Goal: Task Accomplishment & Management: Manage account settings

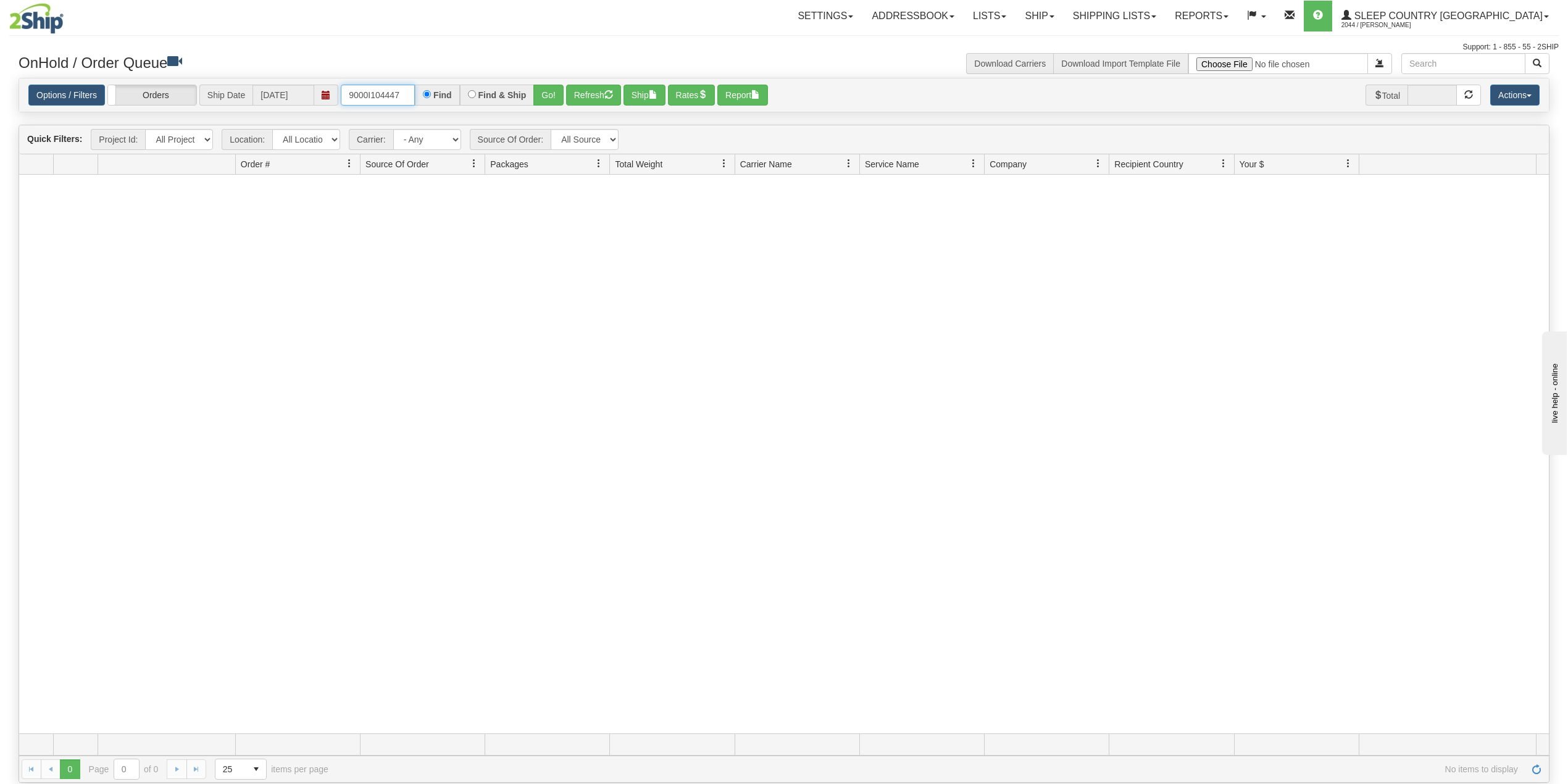
click at [391, 87] on input "9000I104447" at bounding box center [377, 95] width 74 height 21
paste input "8738"
click at [553, 90] on button "Go!" at bounding box center [549, 95] width 30 height 21
click at [386, 100] on input "9000I108738" at bounding box center [377, 95] width 74 height 21
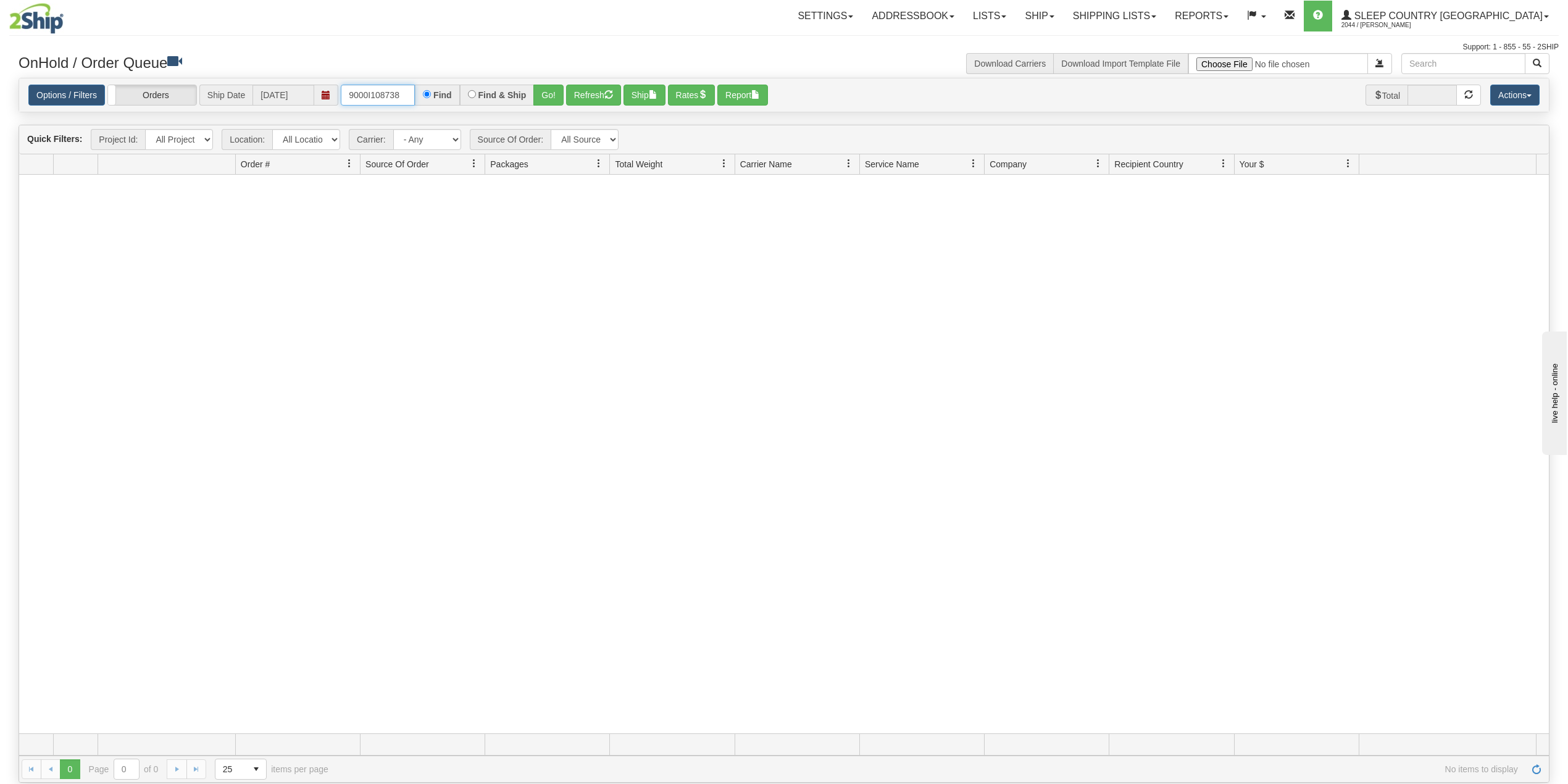
click at [386, 100] on input "9000I108738" at bounding box center [377, 95] width 74 height 21
paste input "7945"
click at [552, 92] on button "Go!" at bounding box center [549, 95] width 30 height 21
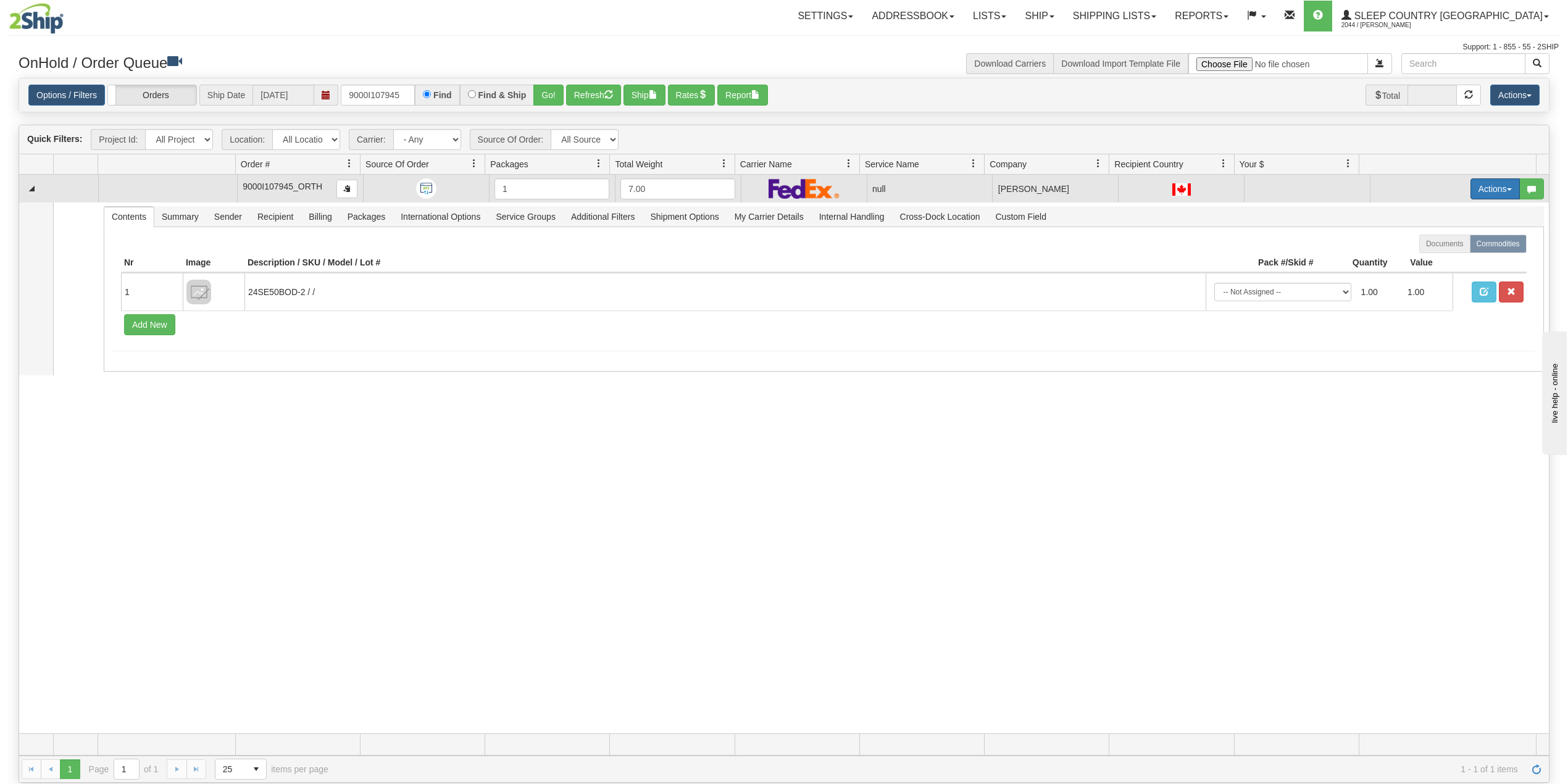
click at [1473, 188] on button "Actions" at bounding box center [1495, 188] width 49 height 21
click at [1433, 279] on span "Delete" at bounding box center [1441, 277] width 34 height 10
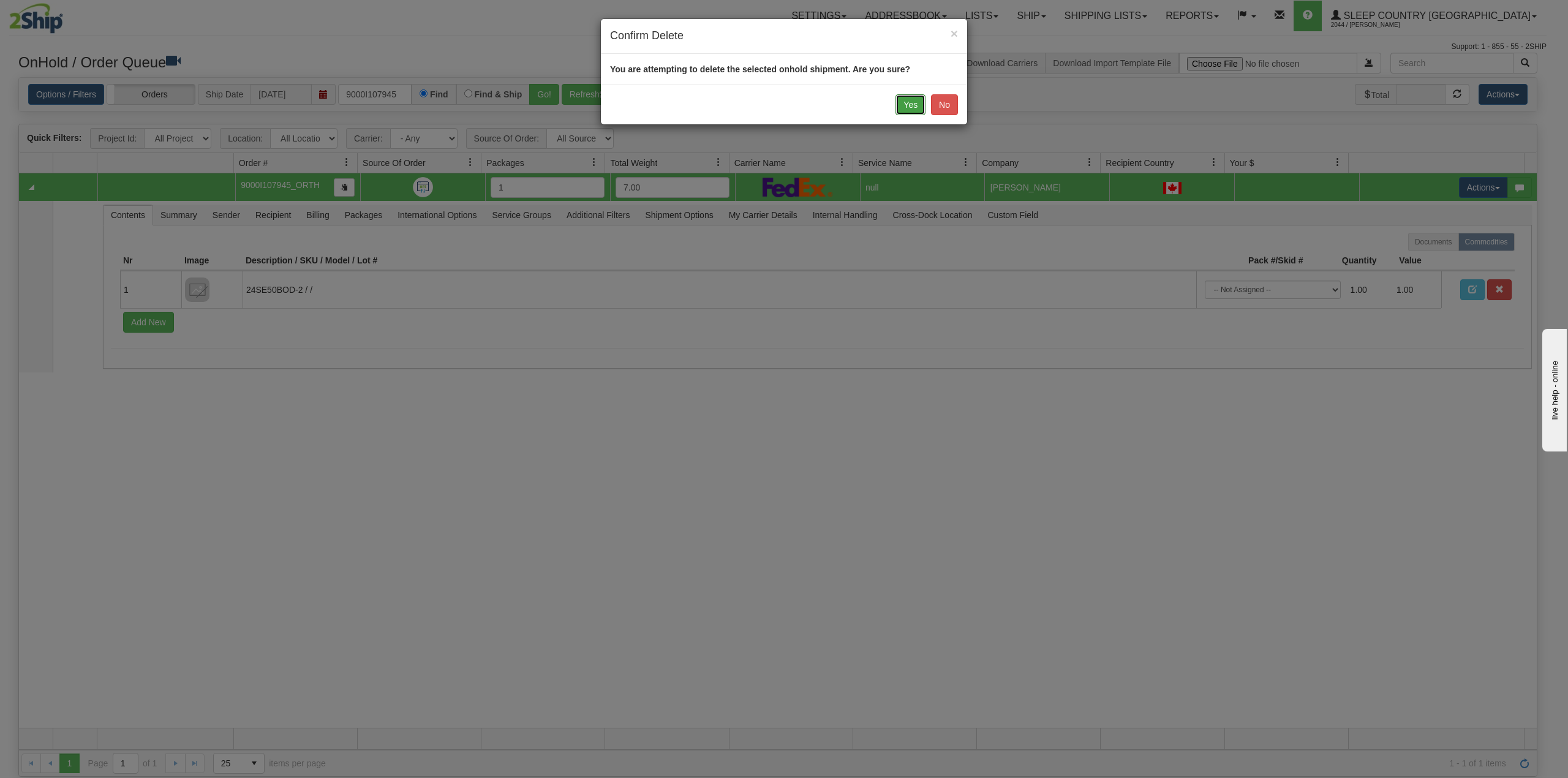
click at [906, 104] on button "Yes" at bounding box center [911, 105] width 30 height 21
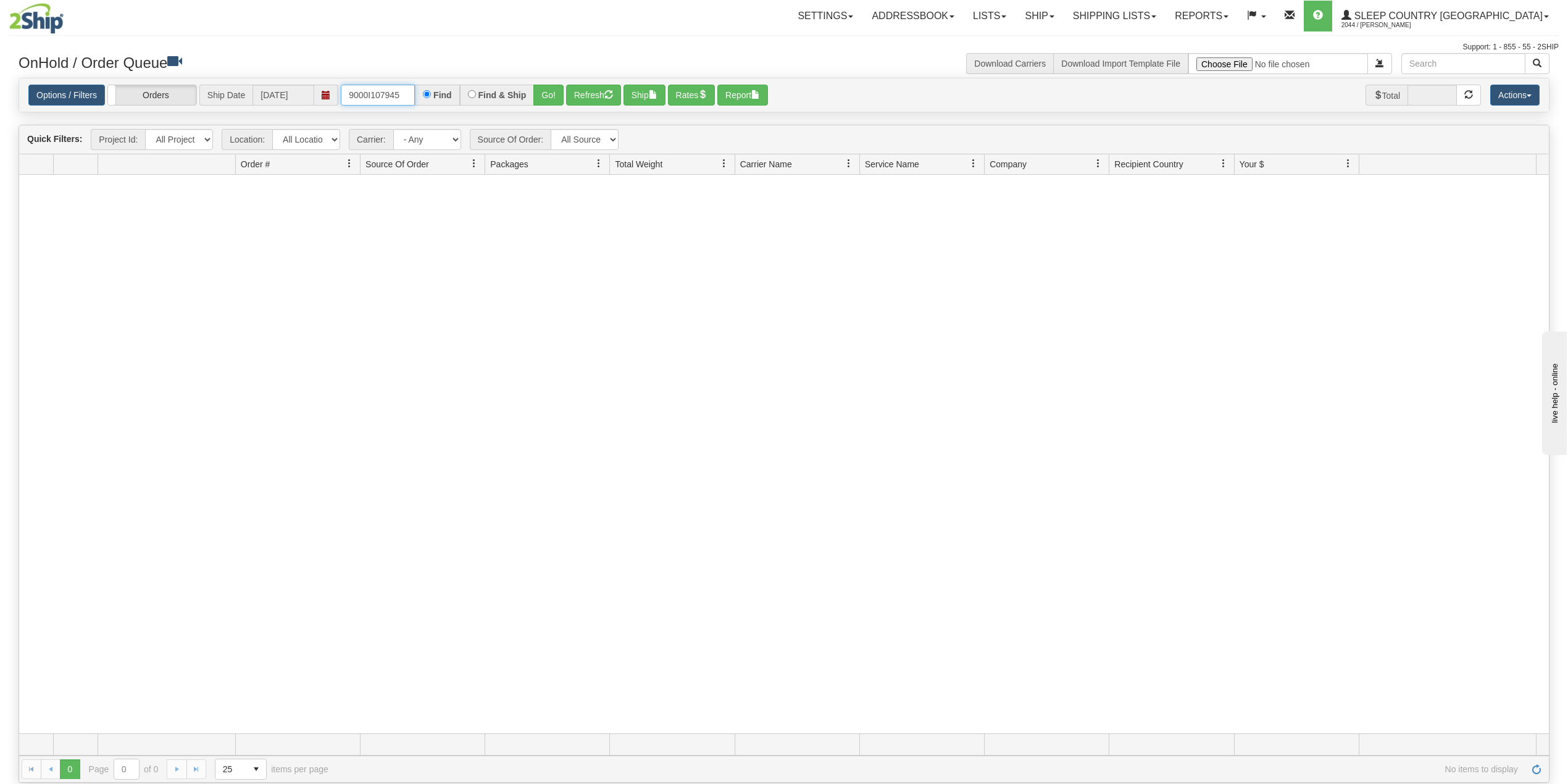
click at [379, 87] on input "9000I107945" at bounding box center [377, 95] width 74 height 21
paste input "2I12478"
click at [548, 92] on button "Go!" at bounding box center [549, 95] width 30 height 21
click at [384, 97] on input "9002I124785" at bounding box center [377, 95] width 74 height 21
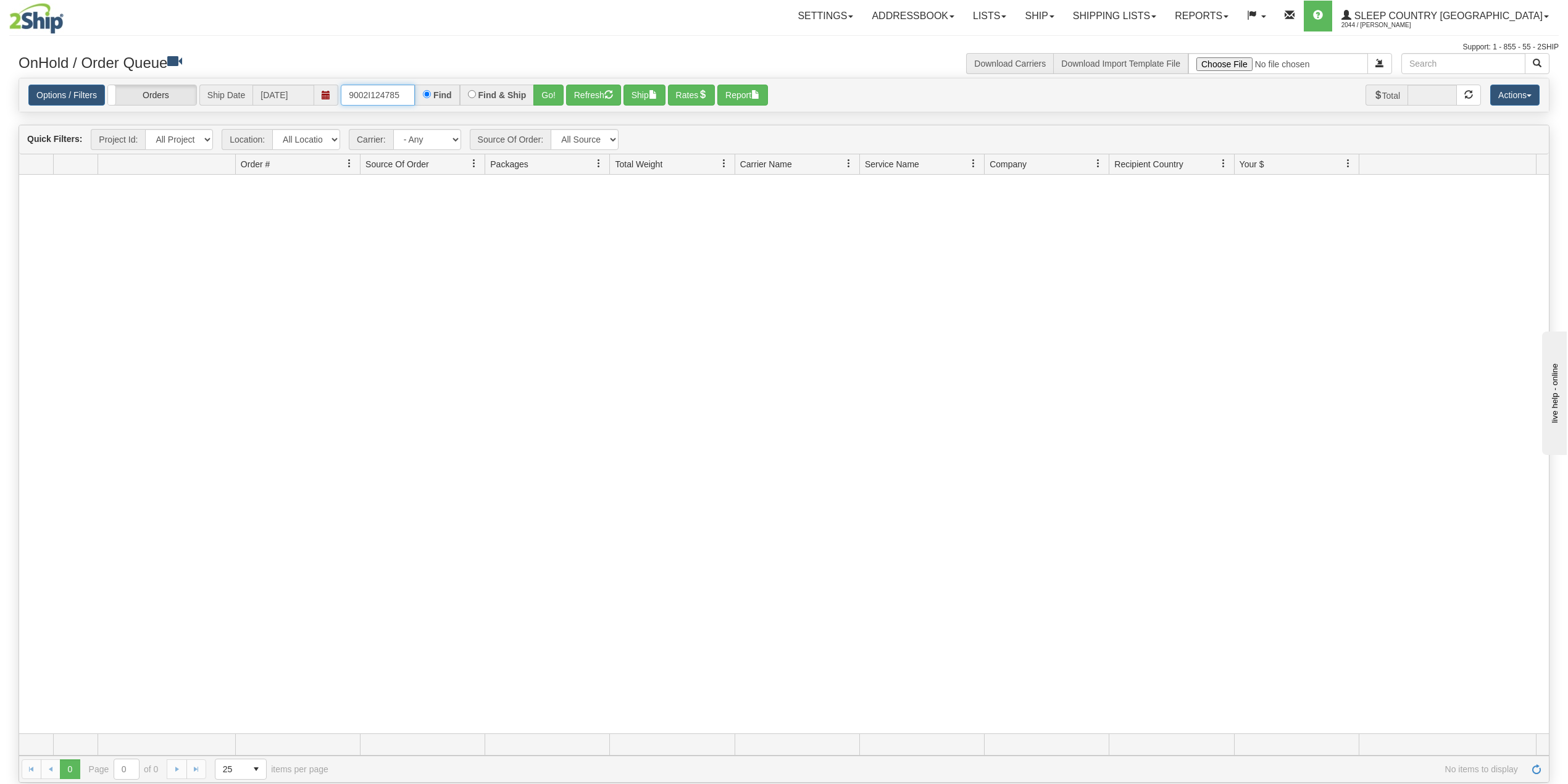
click at [384, 97] on input "9002I124785" at bounding box center [377, 95] width 74 height 21
paste input "0I124774"
click at [554, 96] on button "Go!" at bounding box center [549, 95] width 30 height 21
click at [377, 87] on input "9000I124774" at bounding box center [377, 95] width 74 height 21
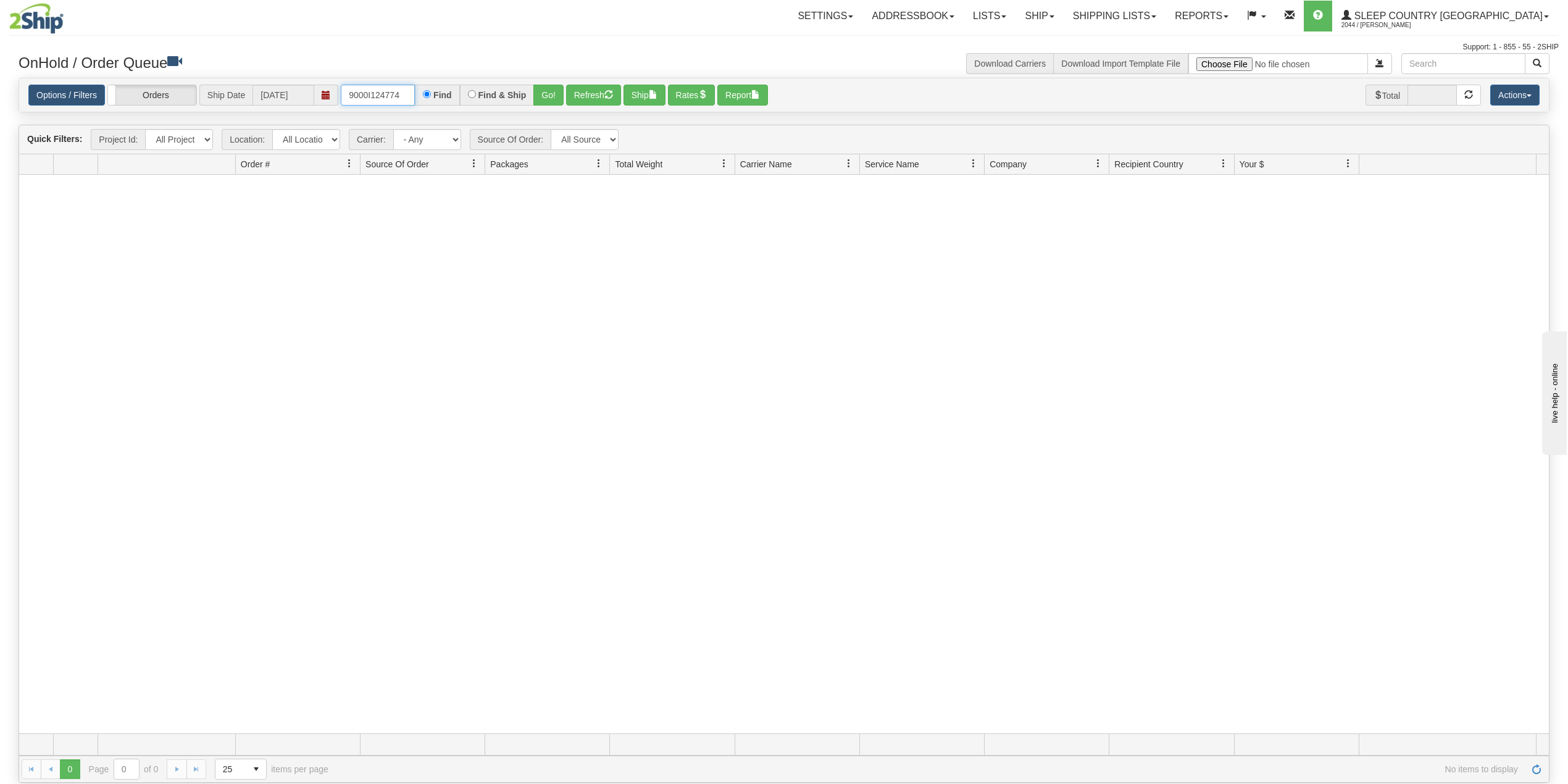
paste input "2I124717"
click at [552, 89] on button "Go!" at bounding box center [549, 95] width 30 height 21
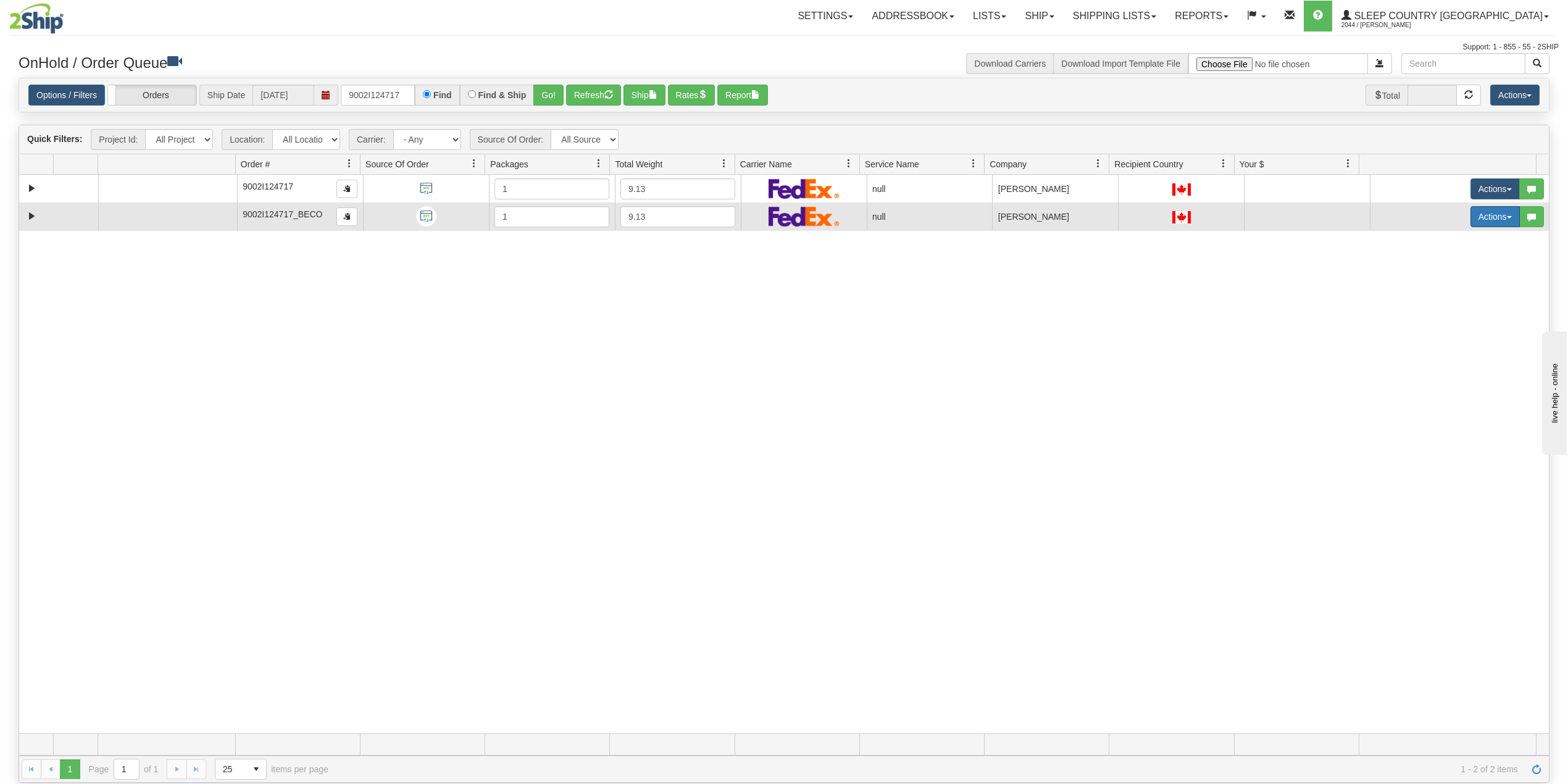
drag, startPoint x: 1465, startPoint y: 220, endPoint x: 1468, endPoint y: 228, distance: 8.5
click at [1471, 220] on button "Actions" at bounding box center [1495, 216] width 49 height 21
click at [1435, 309] on span "Delete" at bounding box center [1441, 305] width 34 height 10
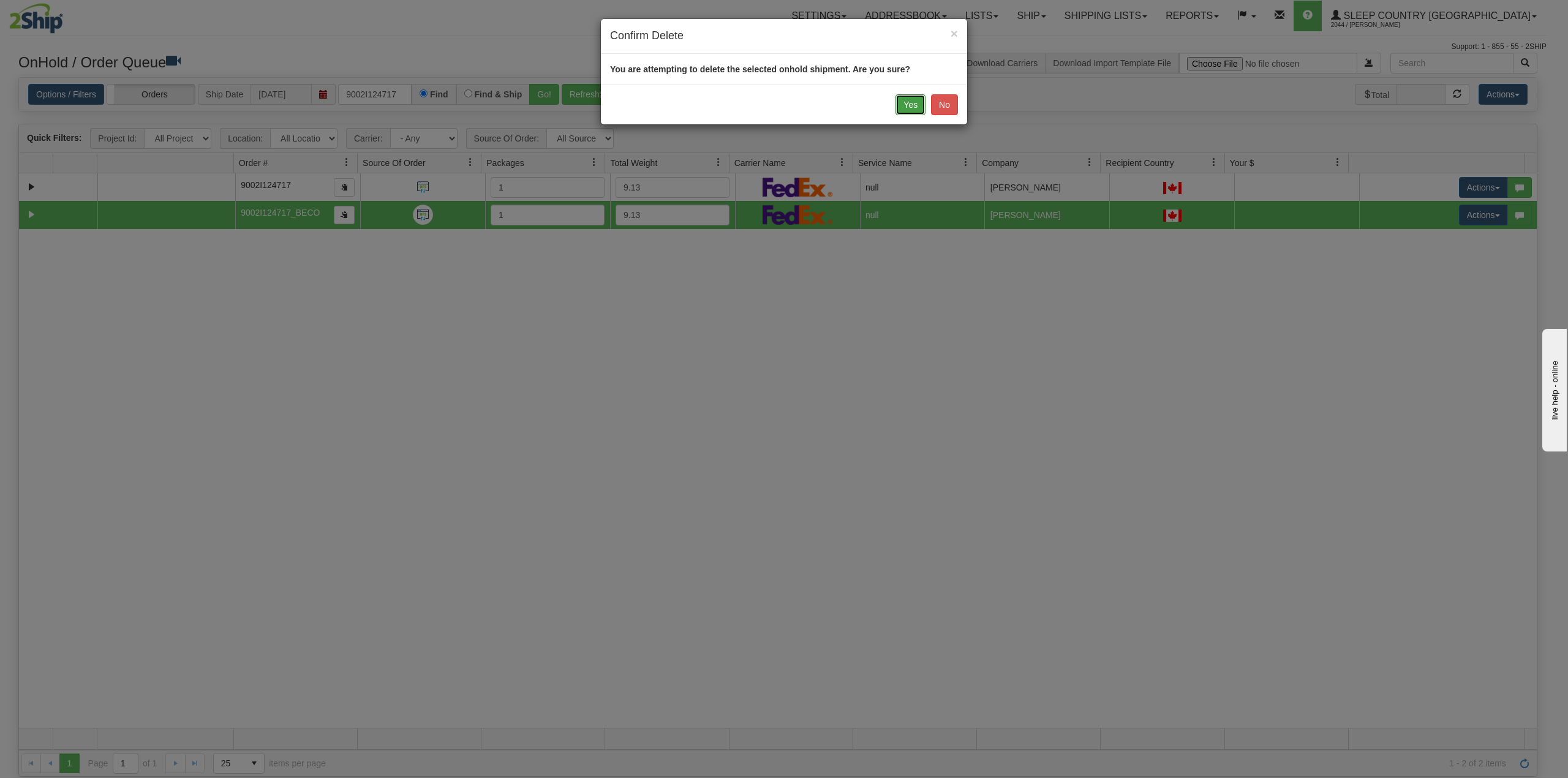
click at [907, 109] on button "Yes" at bounding box center [911, 105] width 30 height 21
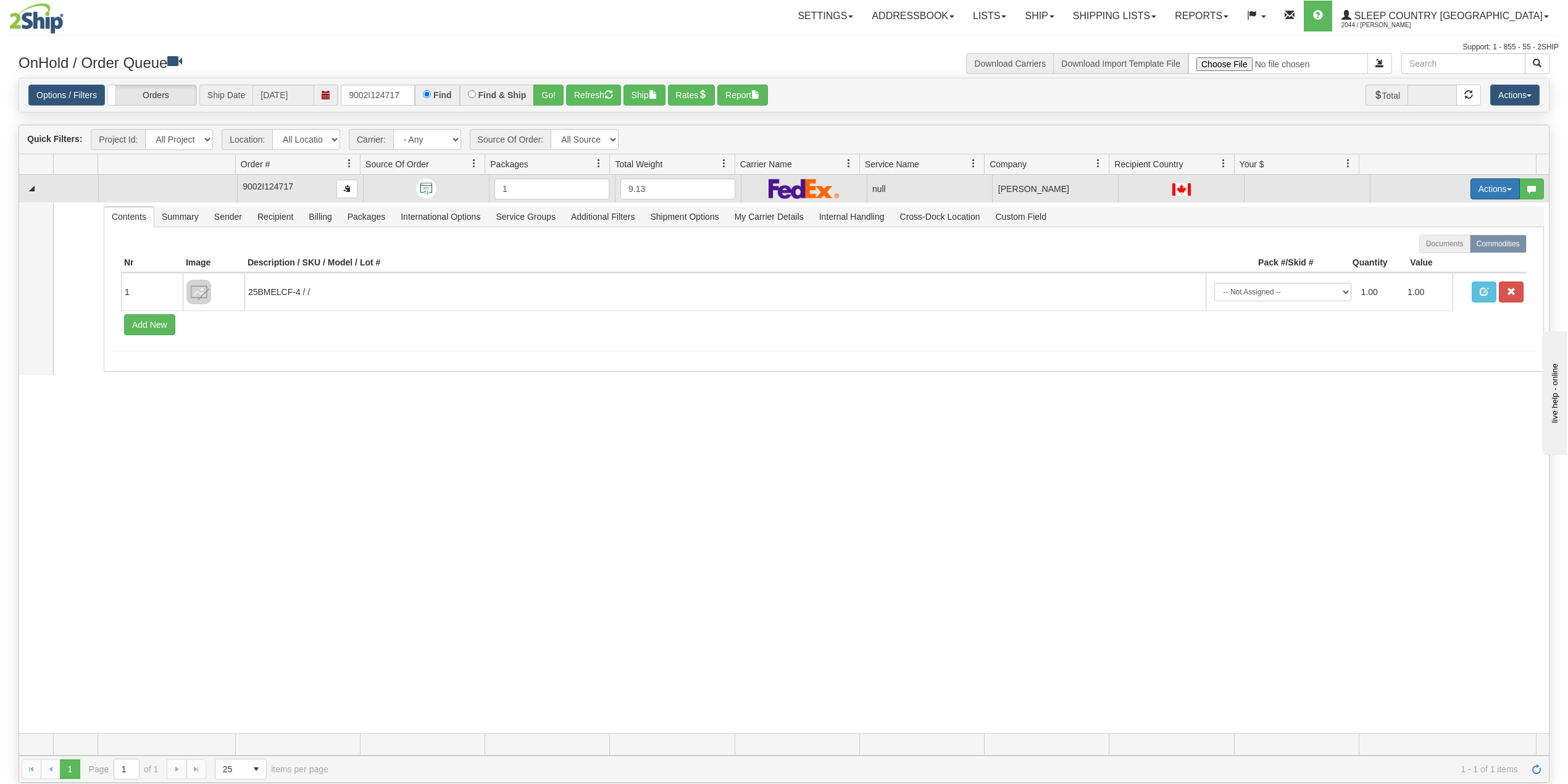
click at [1480, 186] on button "Actions" at bounding box center [1495, 188] width 49 height 21
click at [1430, 279] on span "Delete" at bounding box center [1441, 277] width 34 height 10
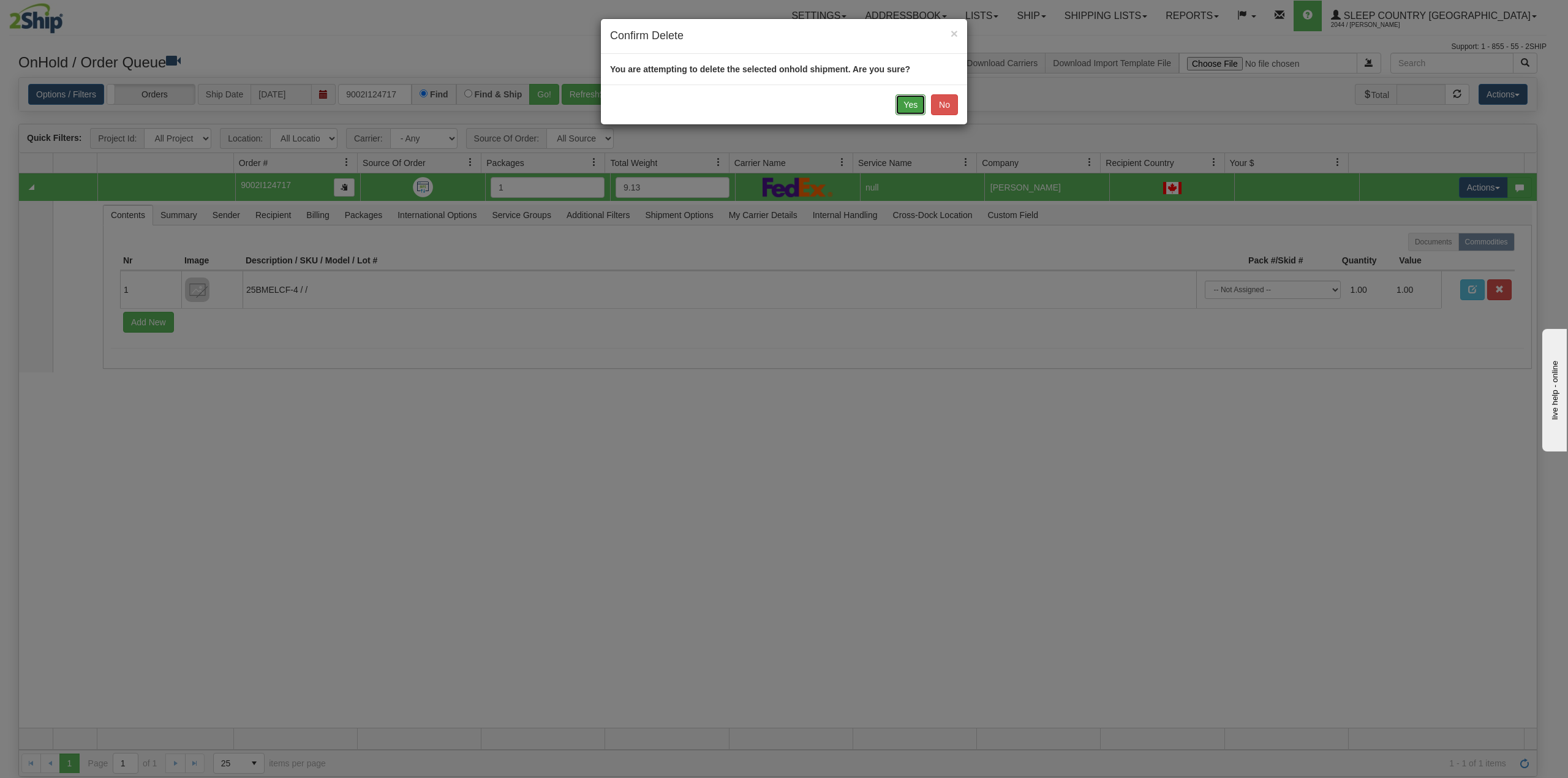
click at [908, 107] on button "Yes" at bounding box center [911, 105] width 30 height 21
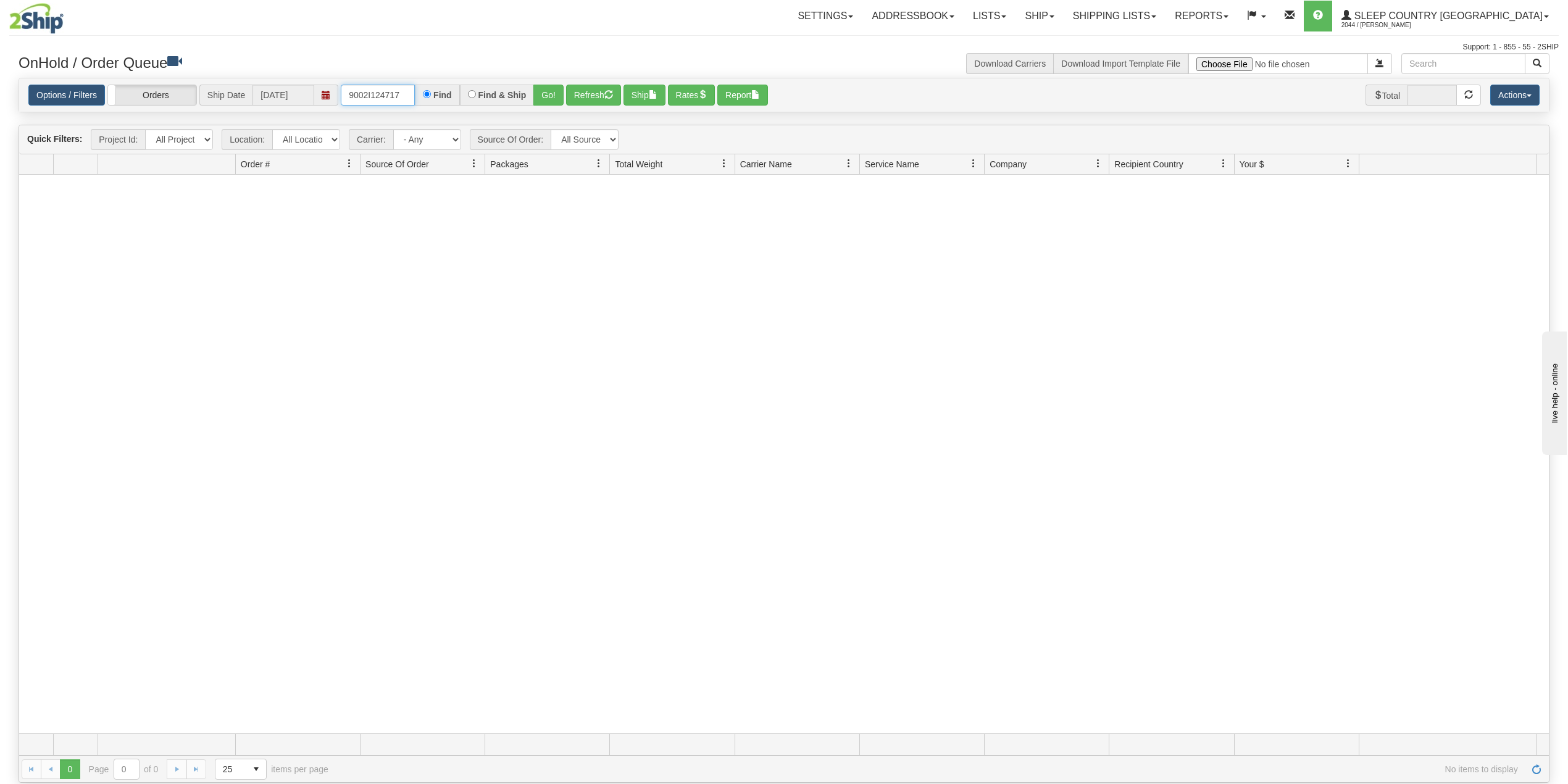
click at [370, 100] on input "9002I124717" at bounding box center [377, 95] width 74 height 21
paste input "0I12477"
click at [548, 95] on button "Go!" at bounding box center [549, 95] width 30 height 21
click at [389, 95] on input "9000I124777" at bounding box center [377, 95] width 74 height 21
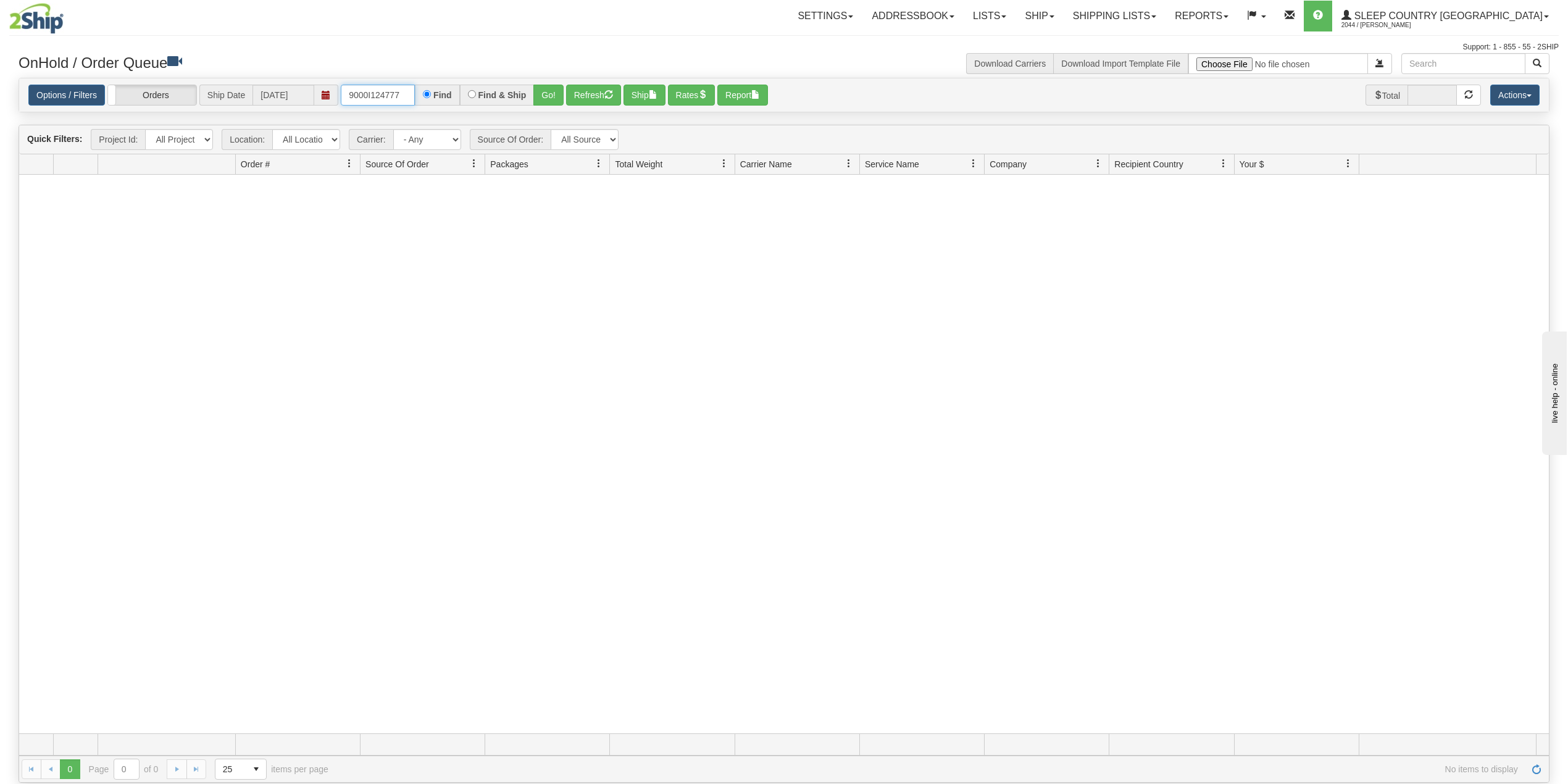
click at [389, 102] on input "9000I124777" at bounding box center [377, 95] width 74 height 21
paste input "68"
click at [556, 92] on button "Go!" at bounding box center [549, 95] width 30 height 21
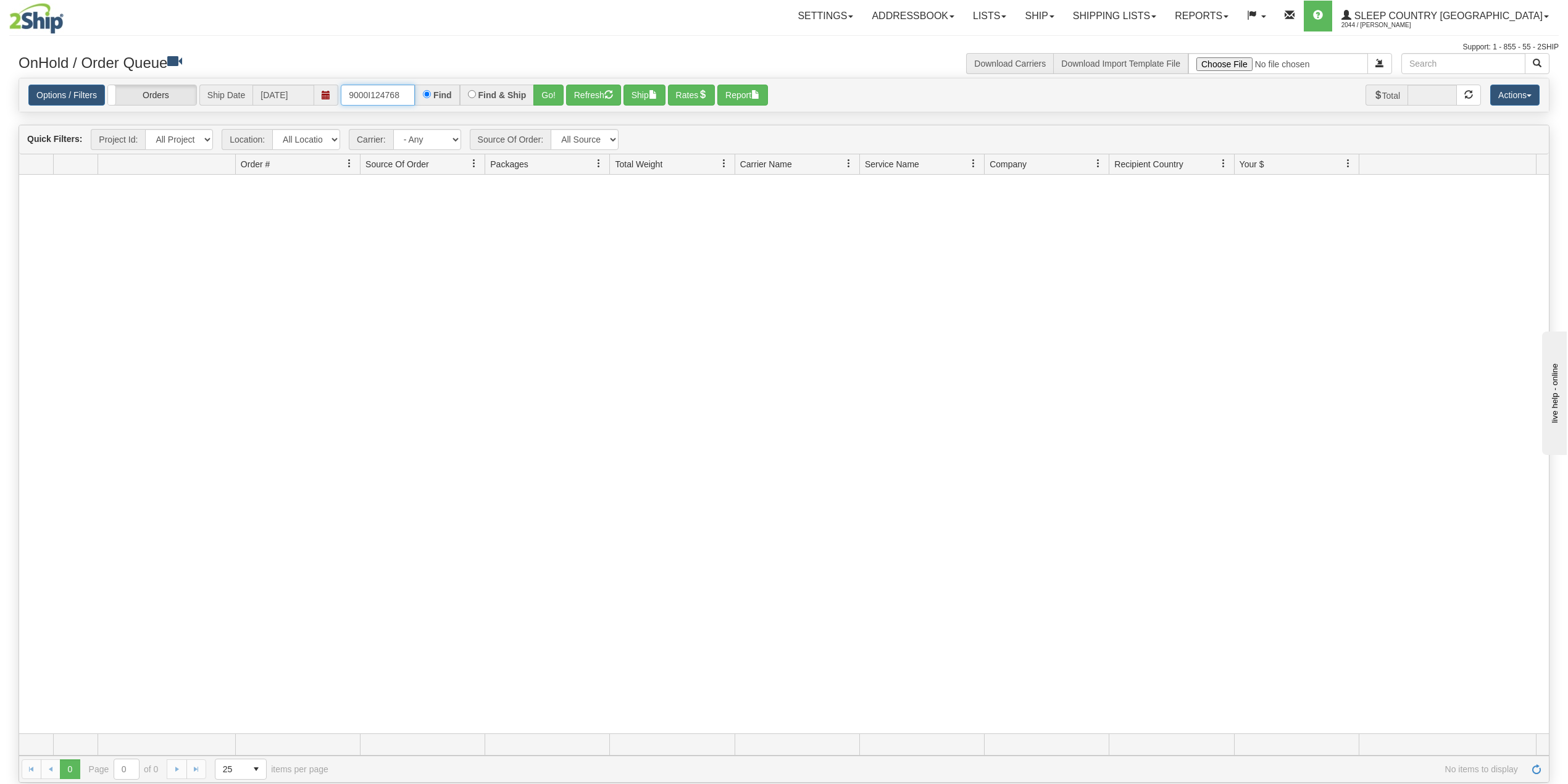
click at [381, 96] on input "9000I124768" at bounding box center [377, 95] width 74 height 21
paste input "2I024555"
type input "9002I024555"
click at [549, 92] on button "Go!" at bounding box center [549, 95] width 30 height 21
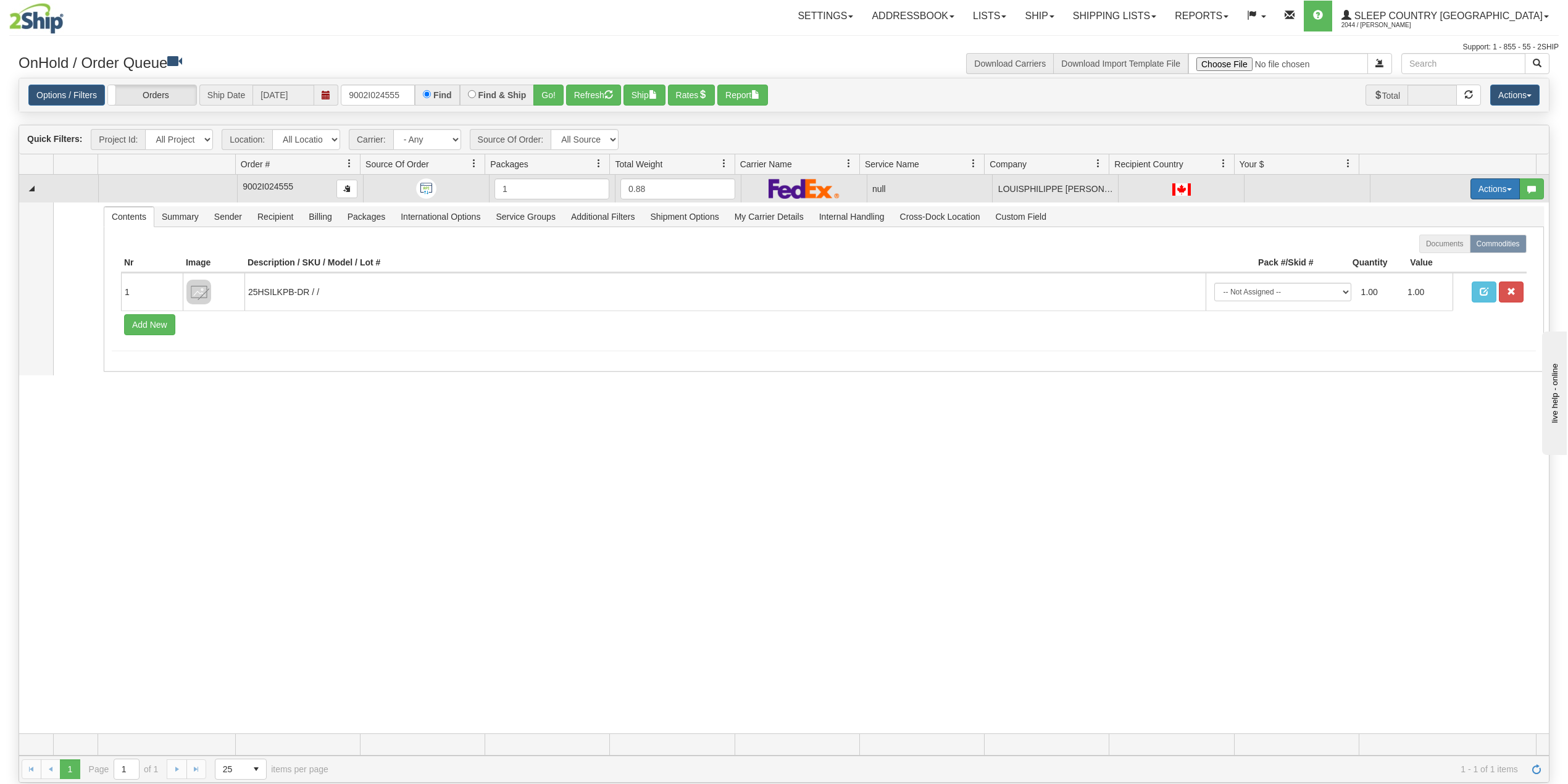
click at [1474, 193] on button "Actions" at bounding box center [1495, 188] width 49 height 21
click at [1425, 275] on span "Delete" at bounding box center [1441, 277] width 34 height 10
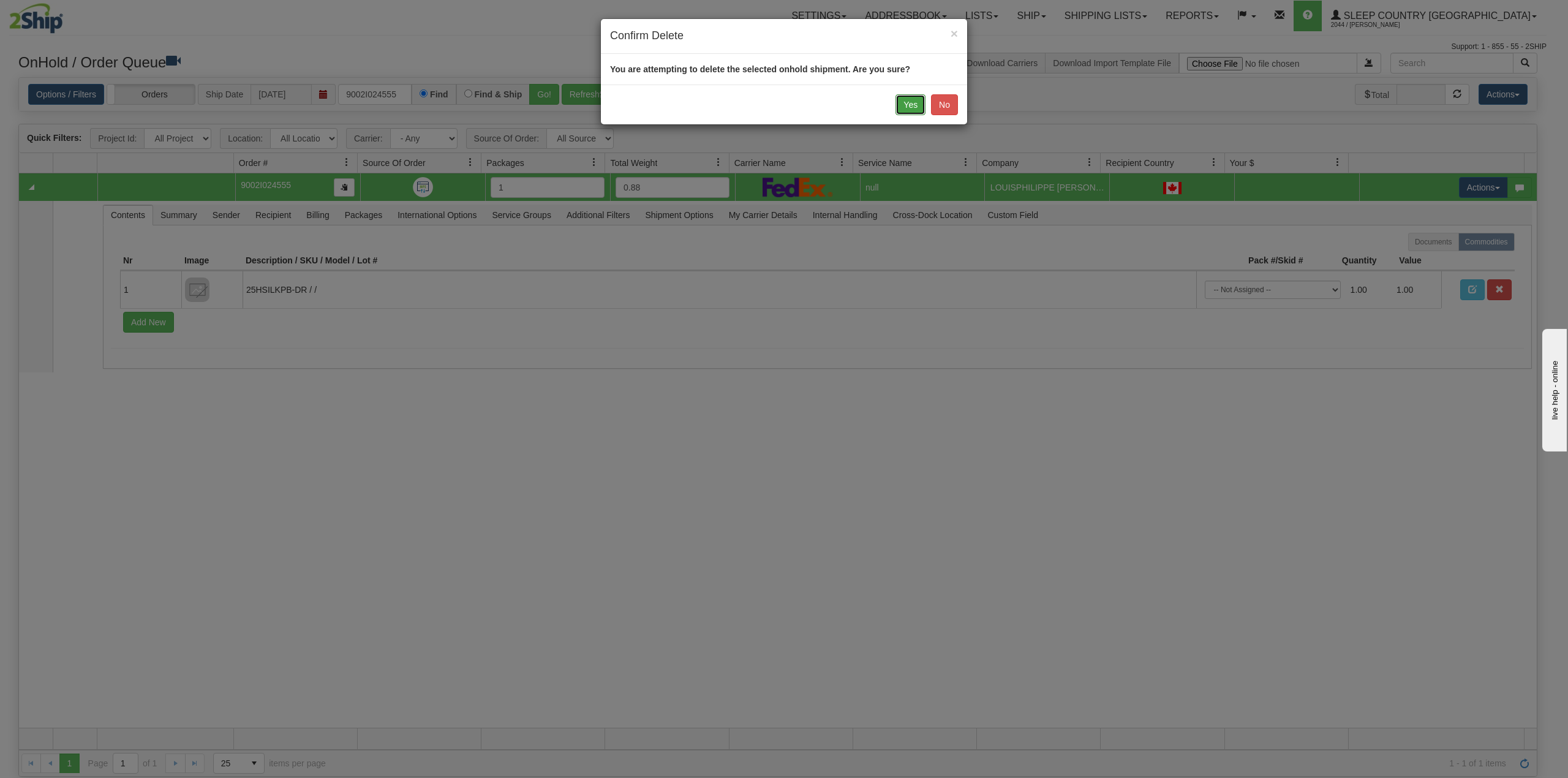
click at [907, 104] on button "Yes" at bounding box center [911, 105] width 30 height 21
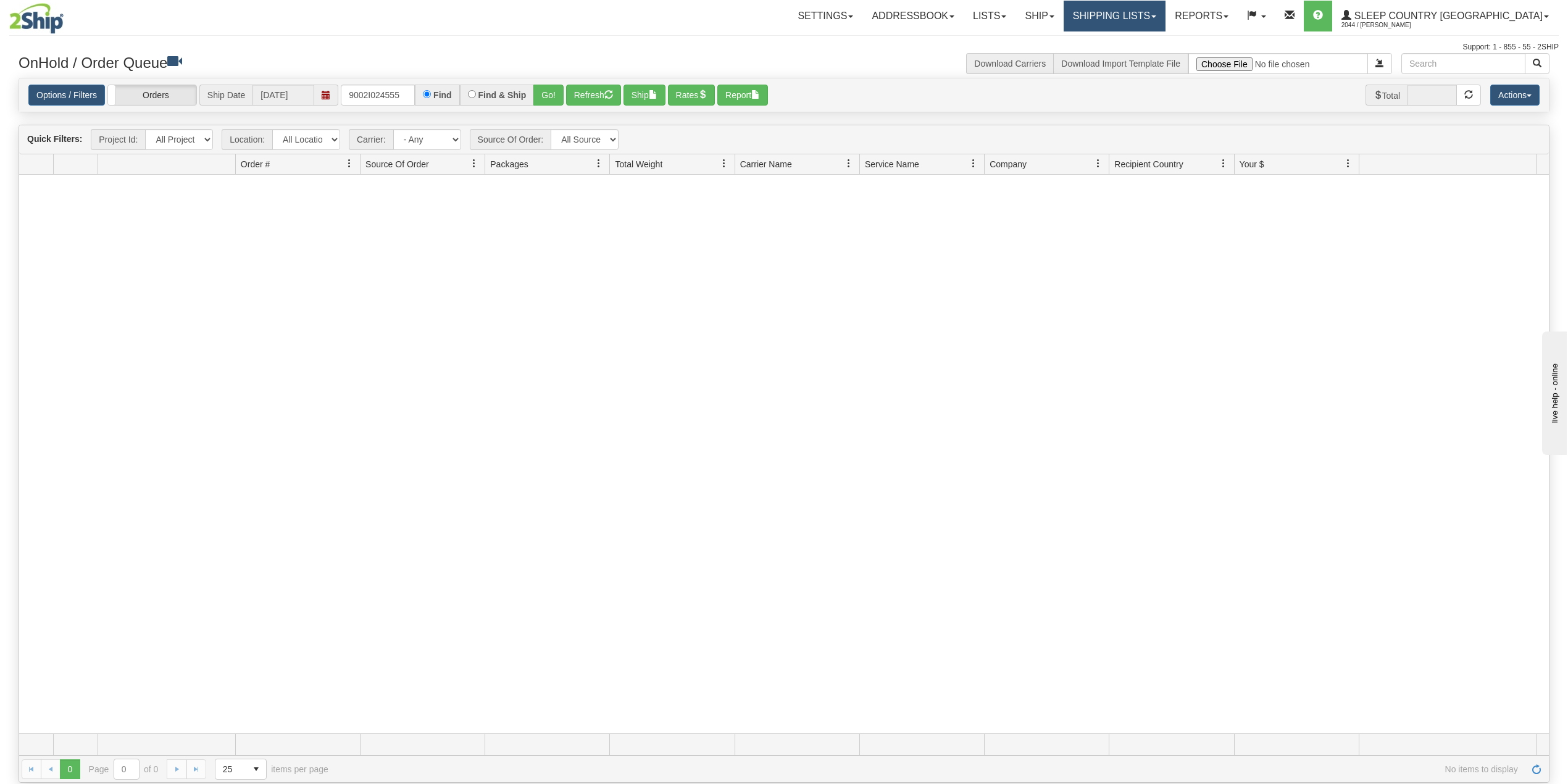
click at [1139, 20] on link "Shipping lists" at bounding box center [1115, 16] width 102 height 31
drag, startPoint x: 1128, startPoint y: 65, endPoint x: 1134, endPoint y: 60, distance: 7.8
click at [1128, 64] on link "Search Shipment History" at bounding box center [1105, 59] width 120 height 16
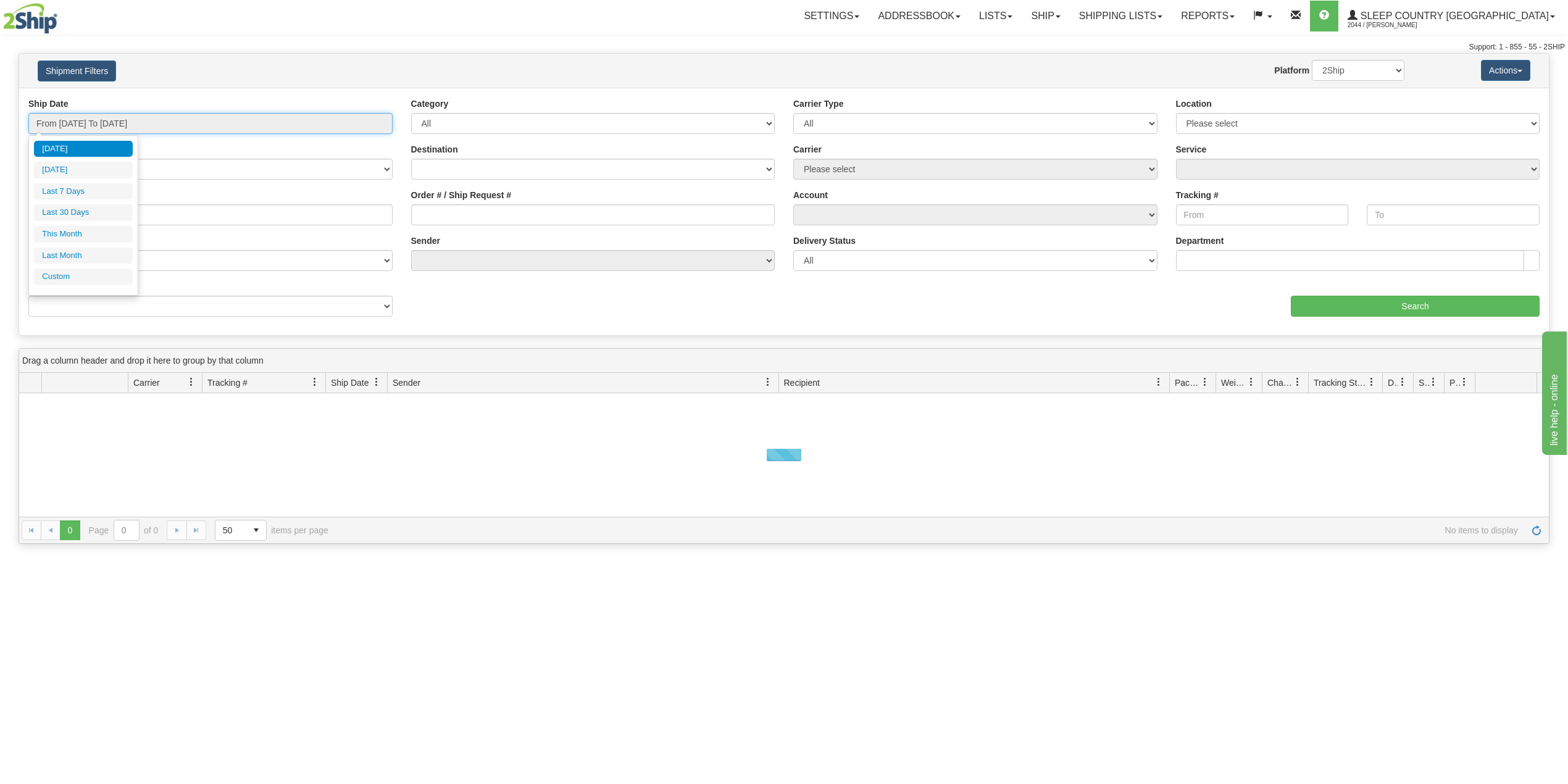
click at [79, 116] on input "From [DATE] To [DATE]" at bounding box center [211, 123] width 364 height 21
click at [85, 215] on li "Last 30 Days" at bounding box center [83, 212] width 99 height 16
type input "From [DATE] To [DATE]"
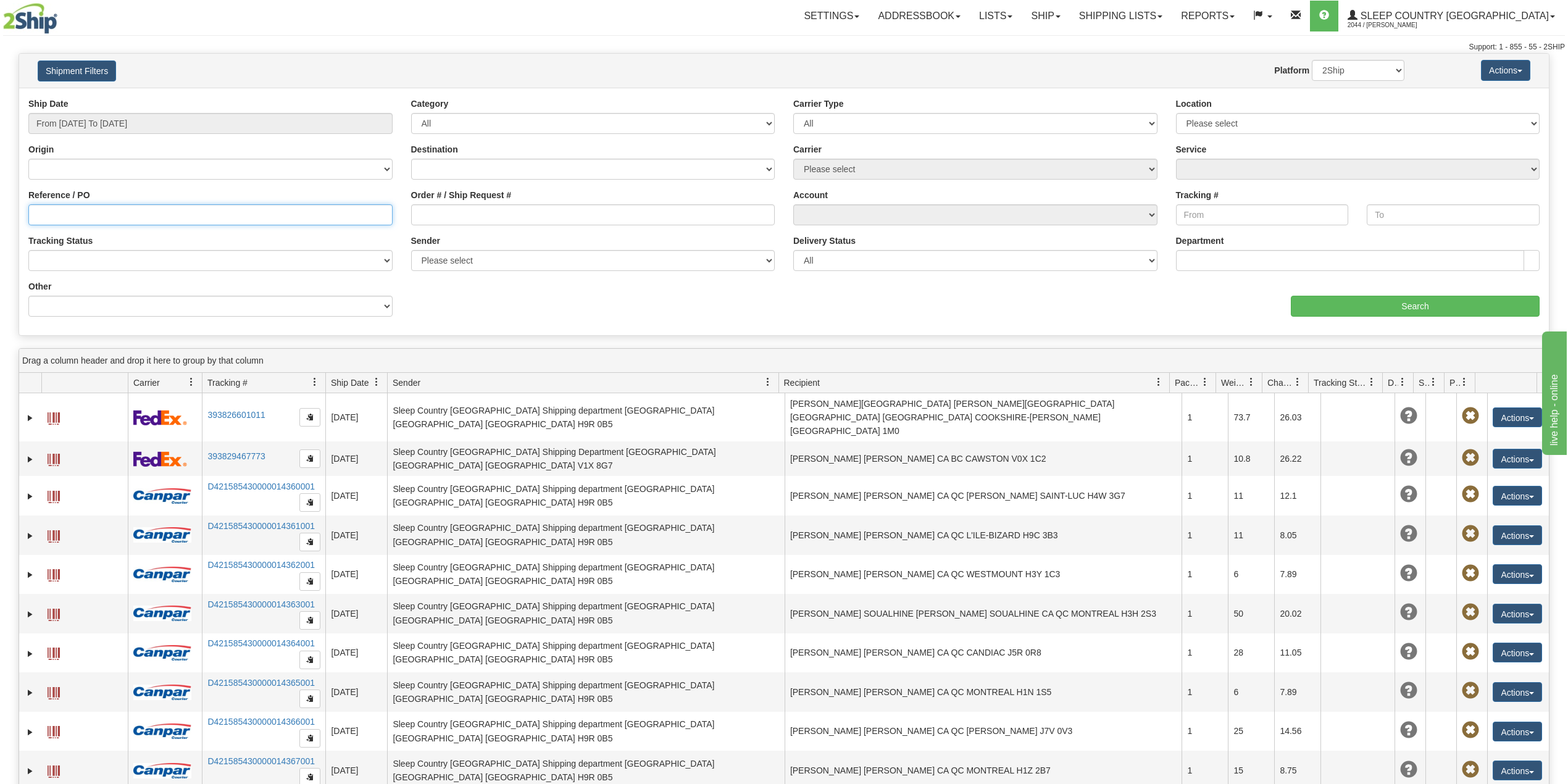
click at [87, 221] on input "Reference / PO" at bounding box center [211, 214] width 364 height 21
paste input "9002I024555"
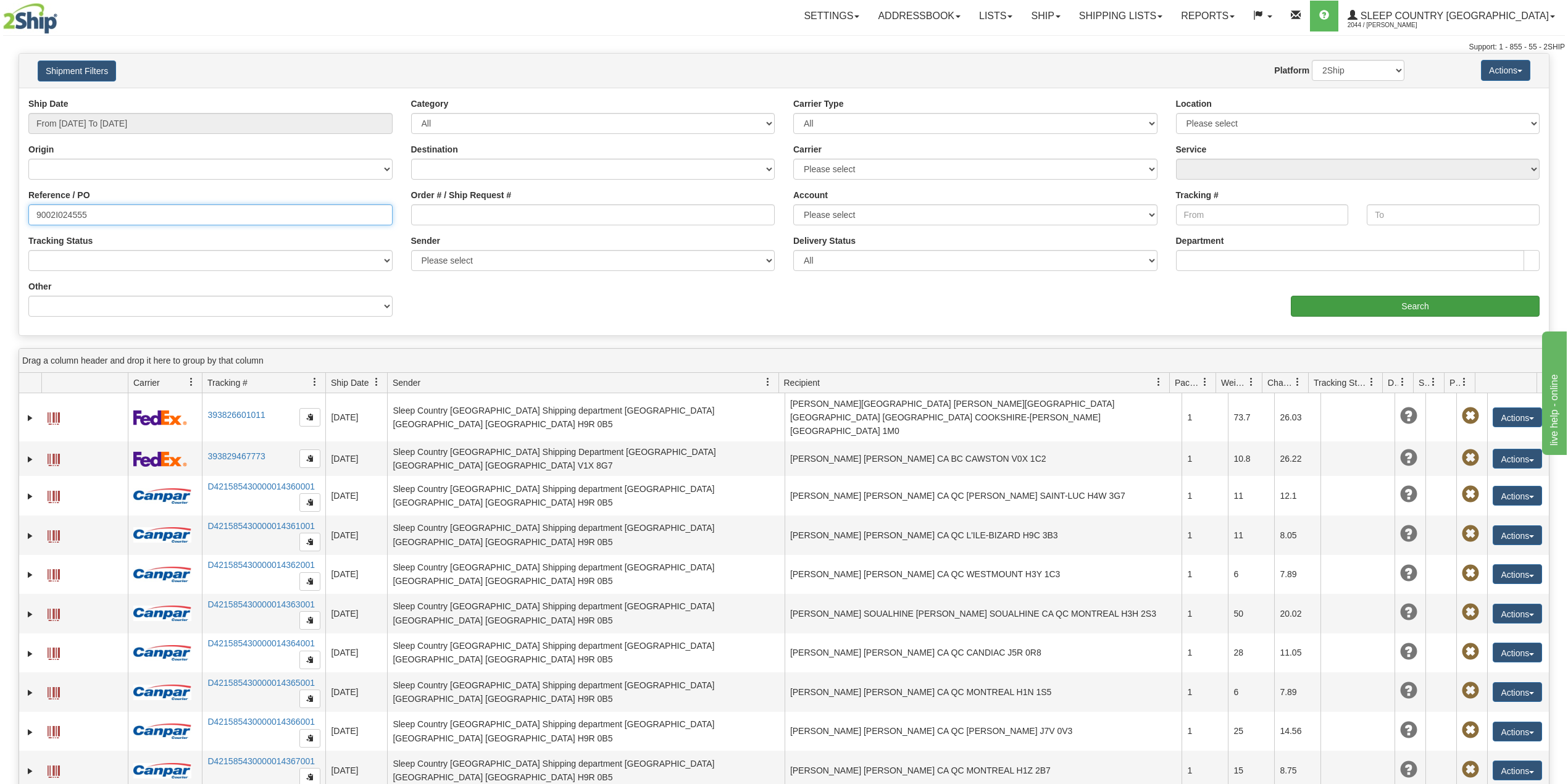
type input "9002I024555"
click at [1337, 316] on input "Search" at bounding box center [1415, 306] width 249 height 21
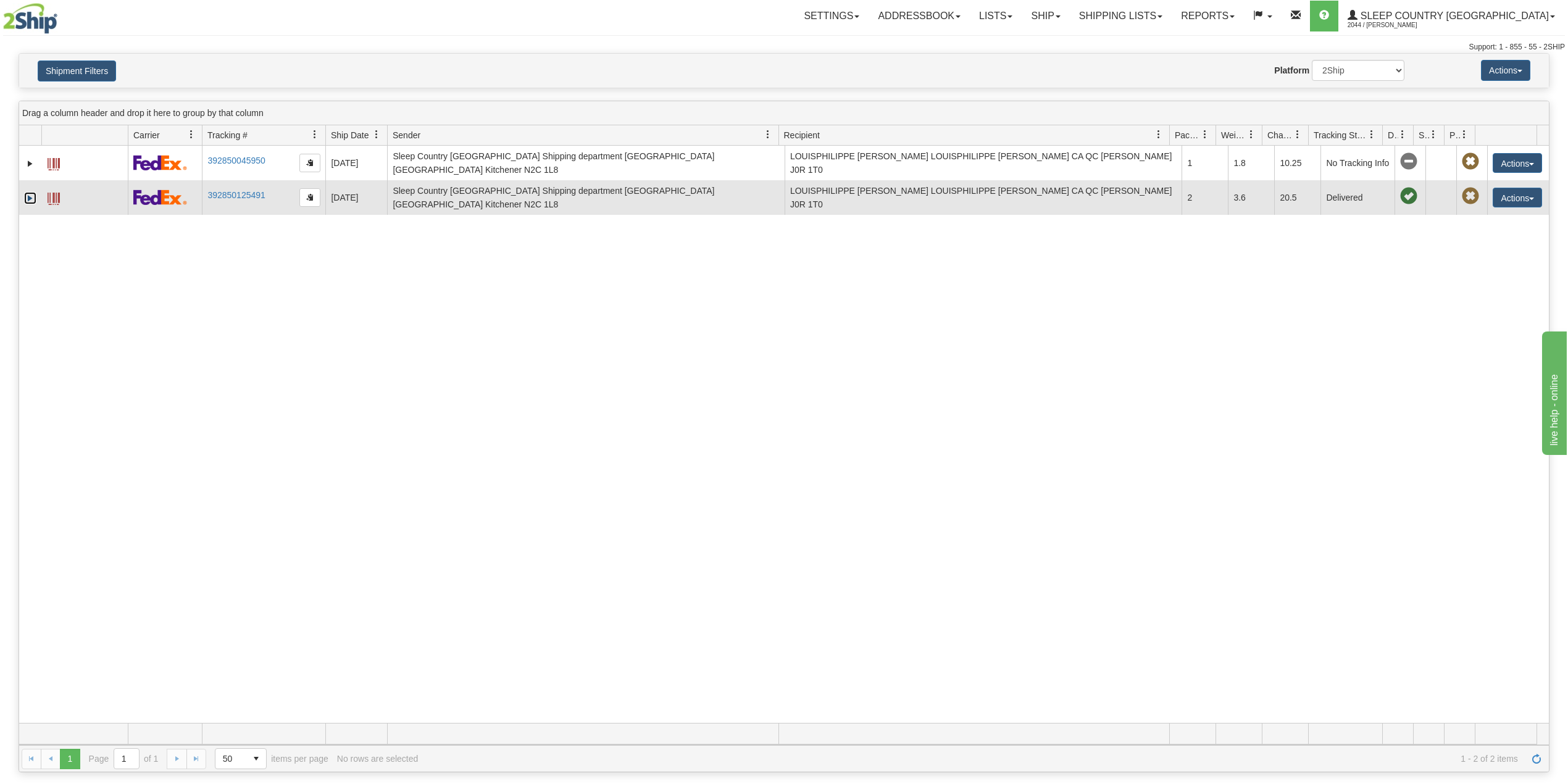
click at [32, 196] on link "Expand" at bounding box center [30, 198] width 12 height 12
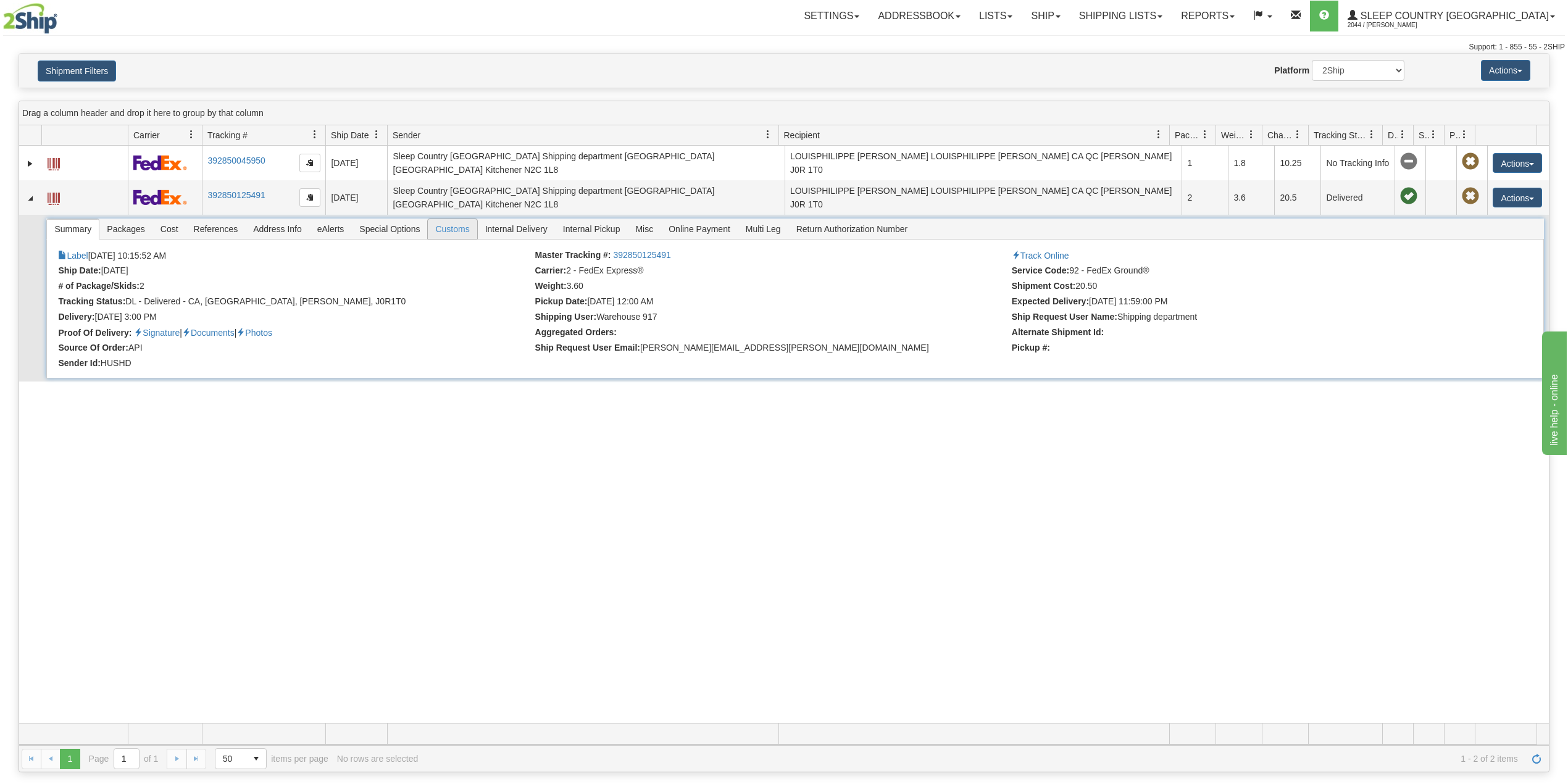
click at [458, 226] on span "Customs" at bounding box center [452, 229] width 49 height 20
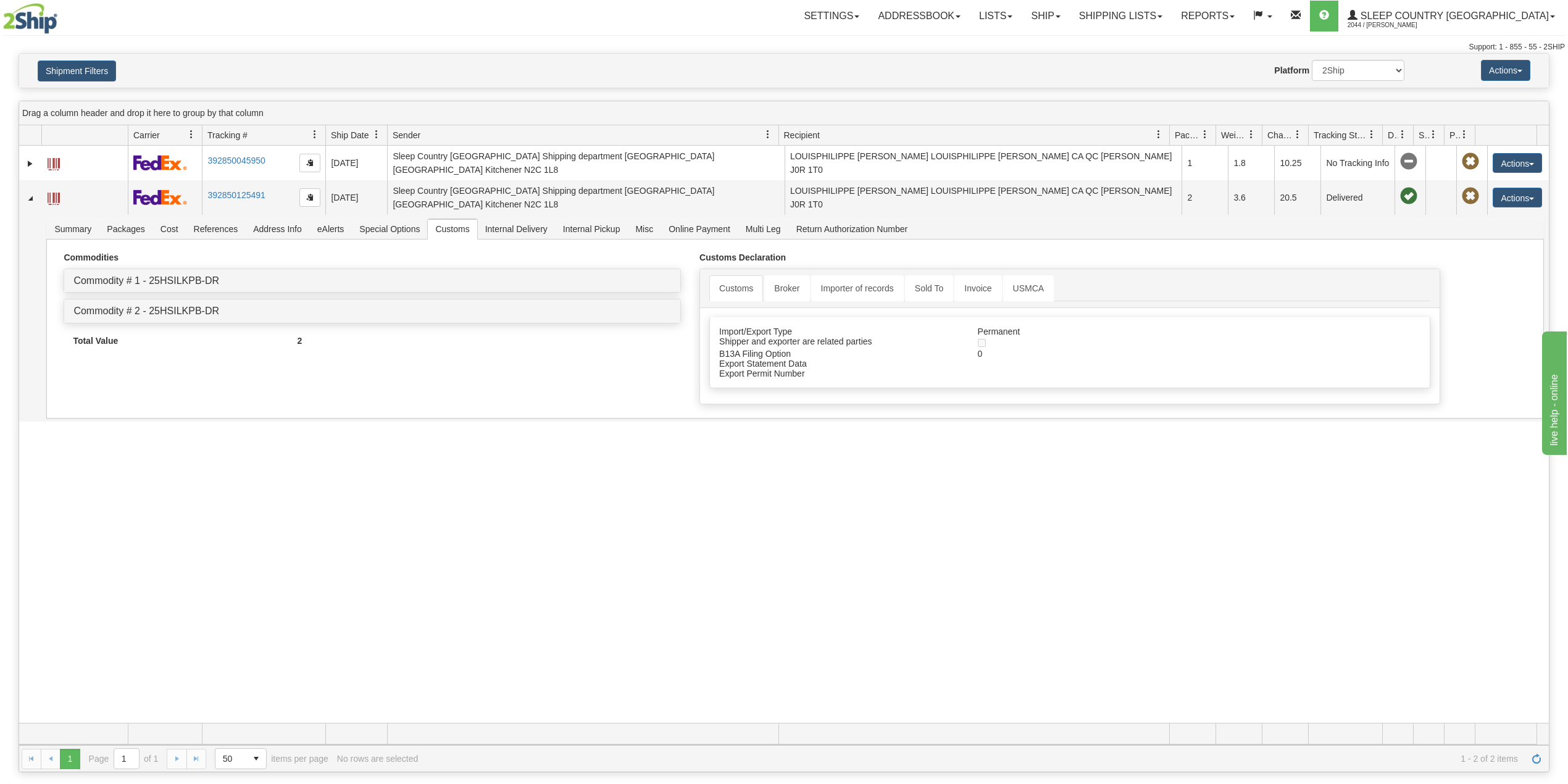
click at [319, 532] on div "31551041 2044 392850045950 [DATE] [DATE] 10:14:28 AM Sleep Country [GEOGRAPHIC_…" at bounding box center [784, 434] width 1529 height 578
click at [266, 226] on span "Address Info" at bounding box center [277, 229] width 64 height 20
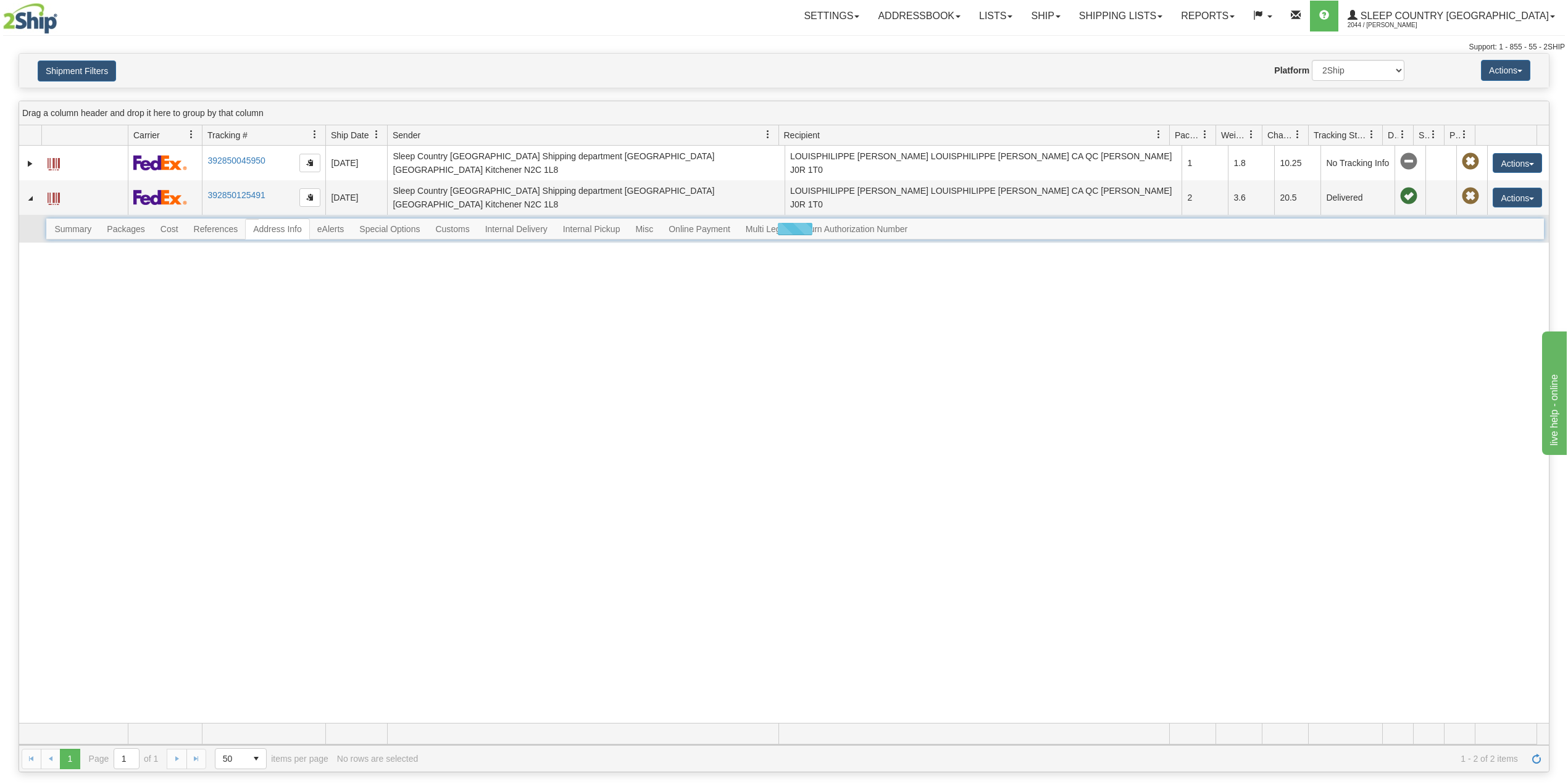
click at [229, 224] on div at bounding box center [795, 229] width 1497 height 21
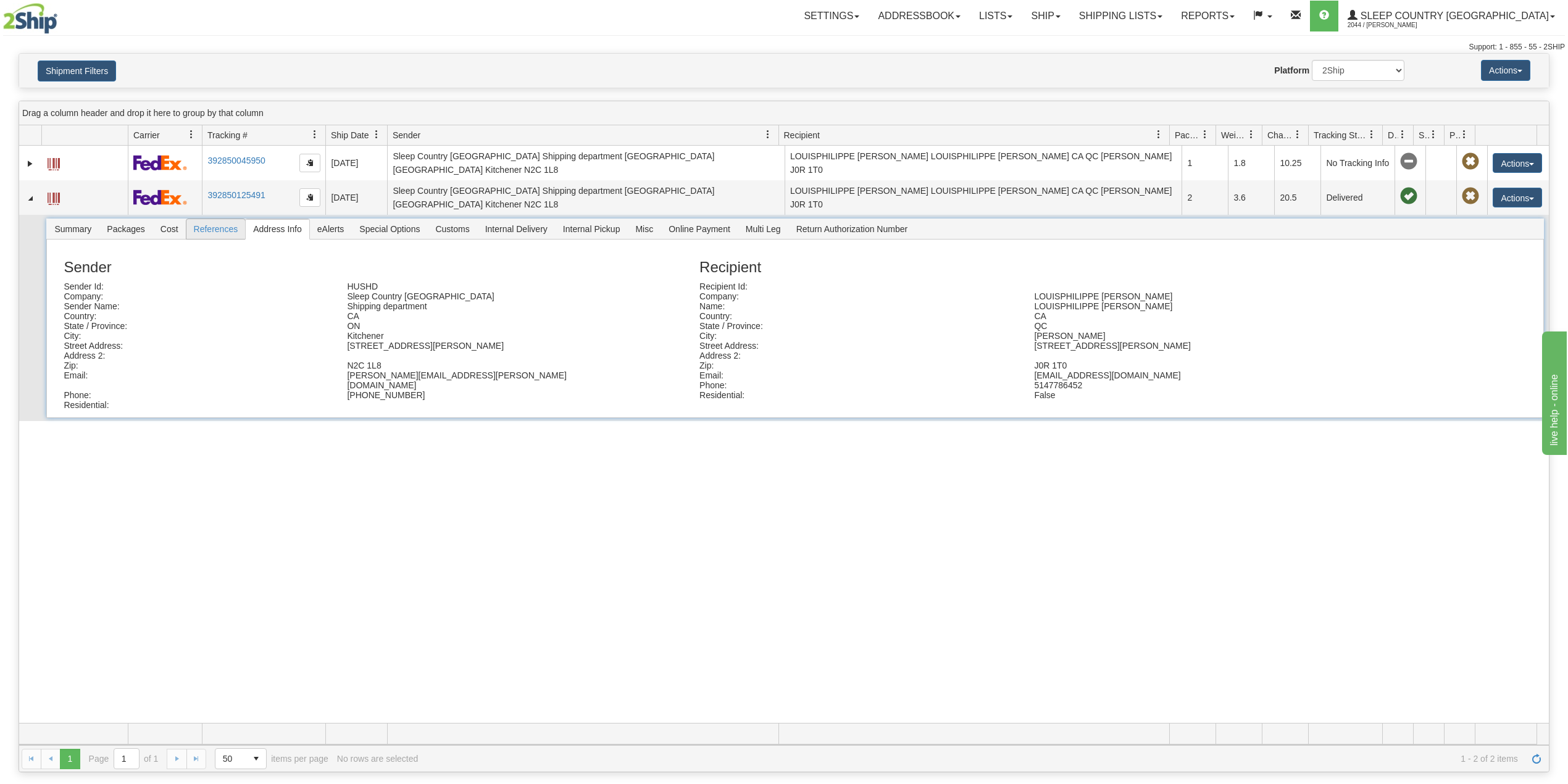
click at [223, 225] on span "References" at bounding box center [216, 229] width 59 height 20
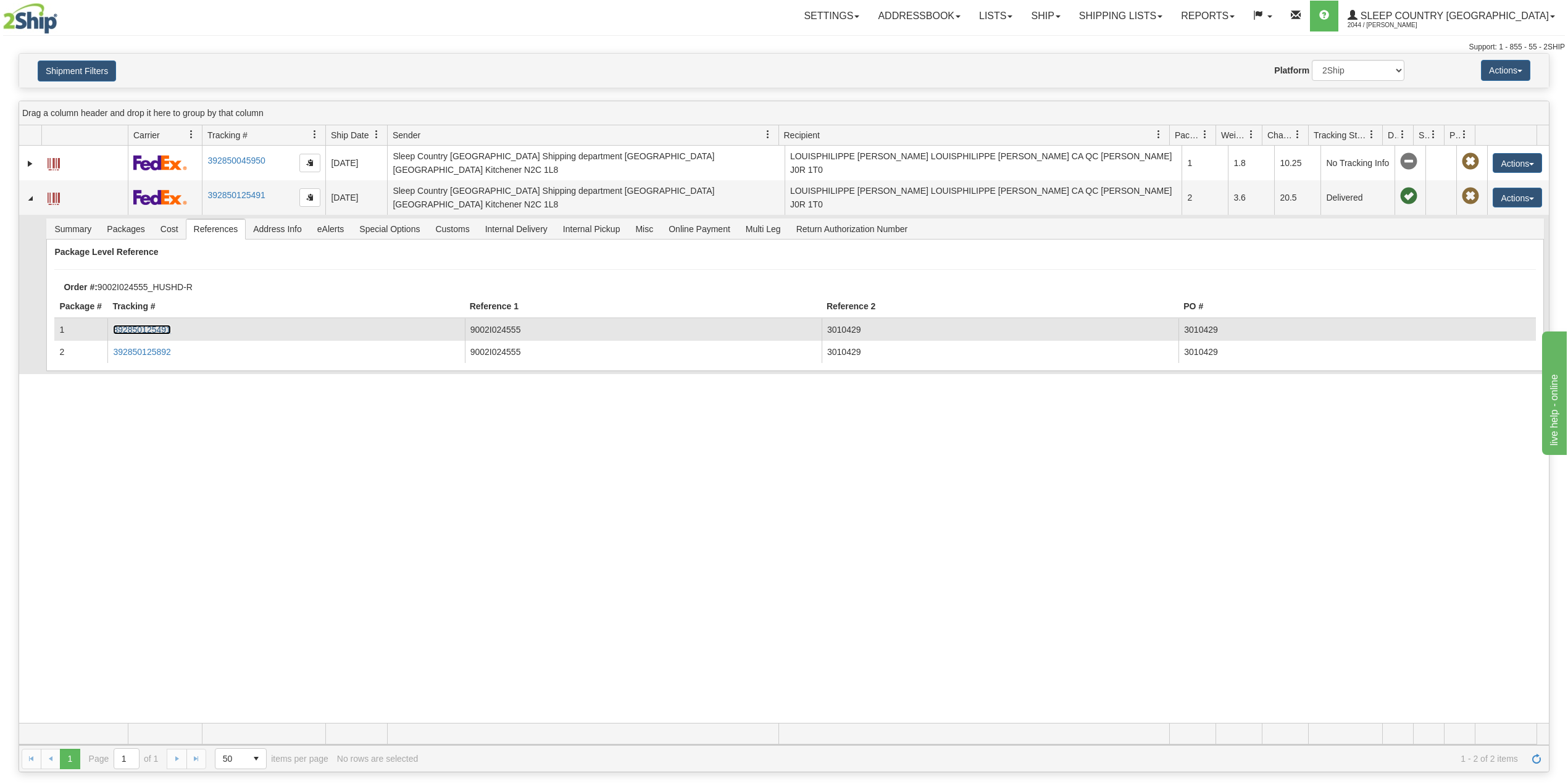
click at [158, 325] on link "392850125491" at bounding box center [142, 330] width 57 height 10
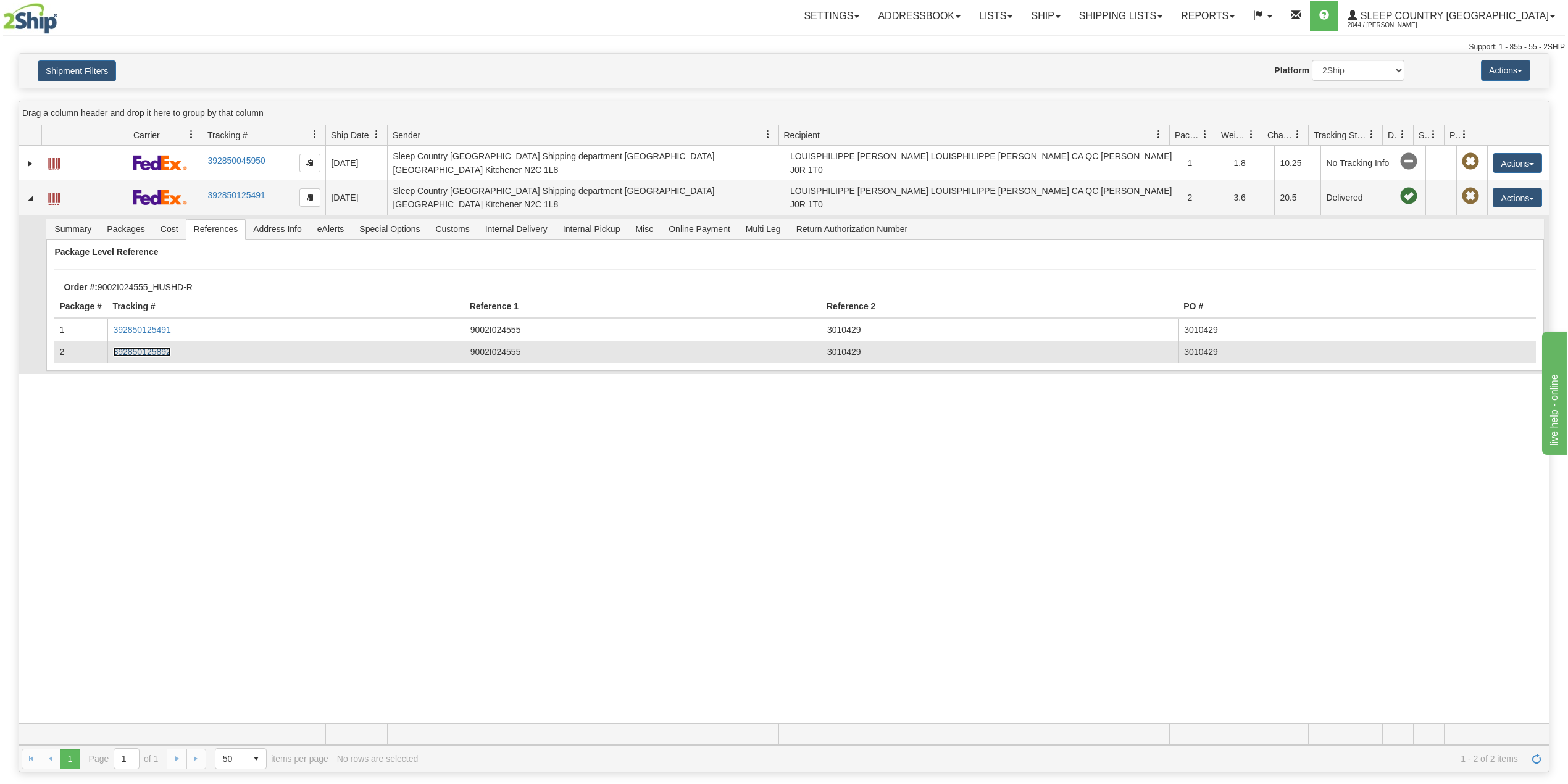
click at [166, 347] on link "392850125892" at bounding box center [142, 352] width 57 height 10
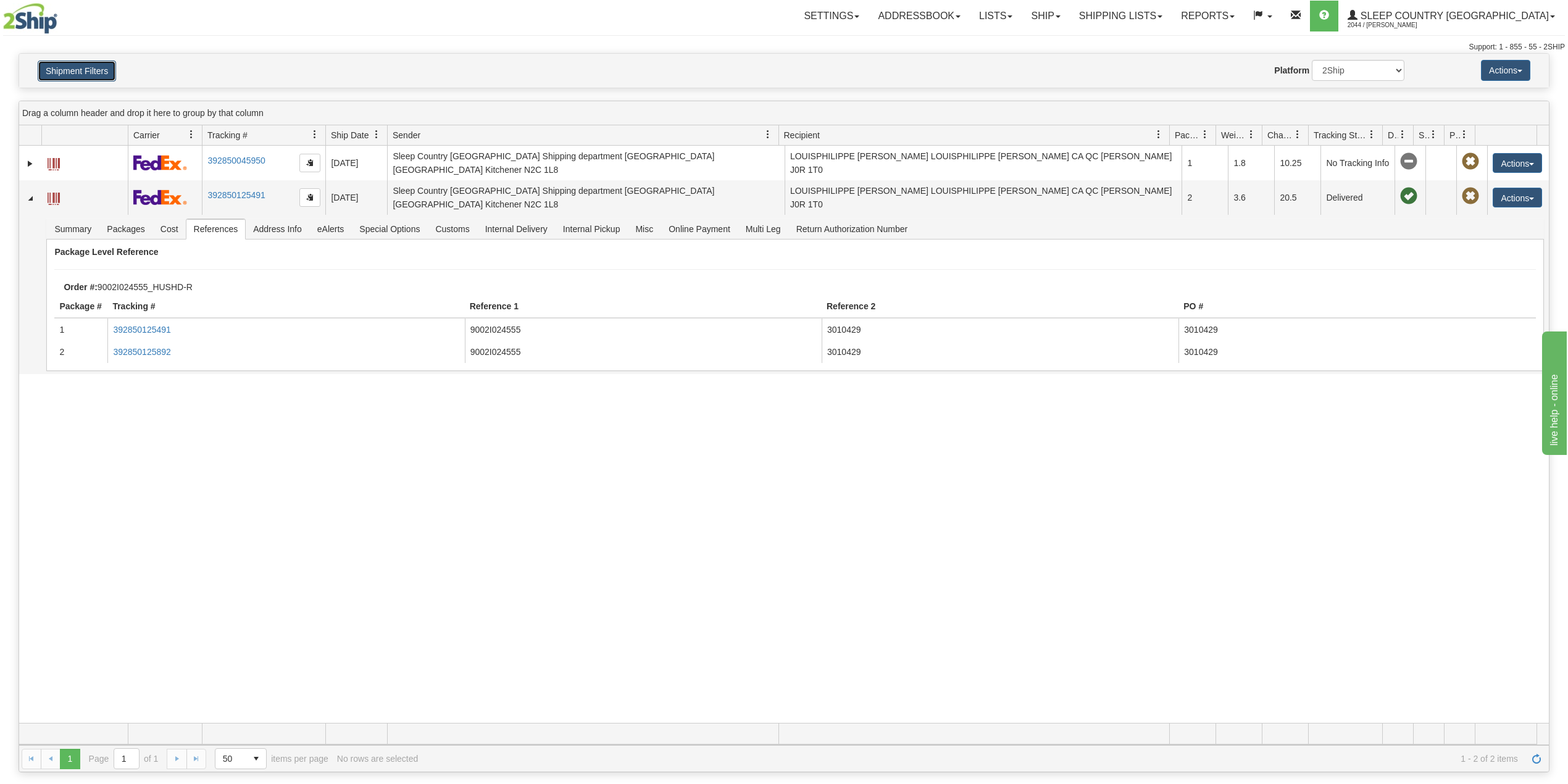
click at [75, 73] on button "Shipment Filters" at bounding box center [77, 70] width 78 height 21
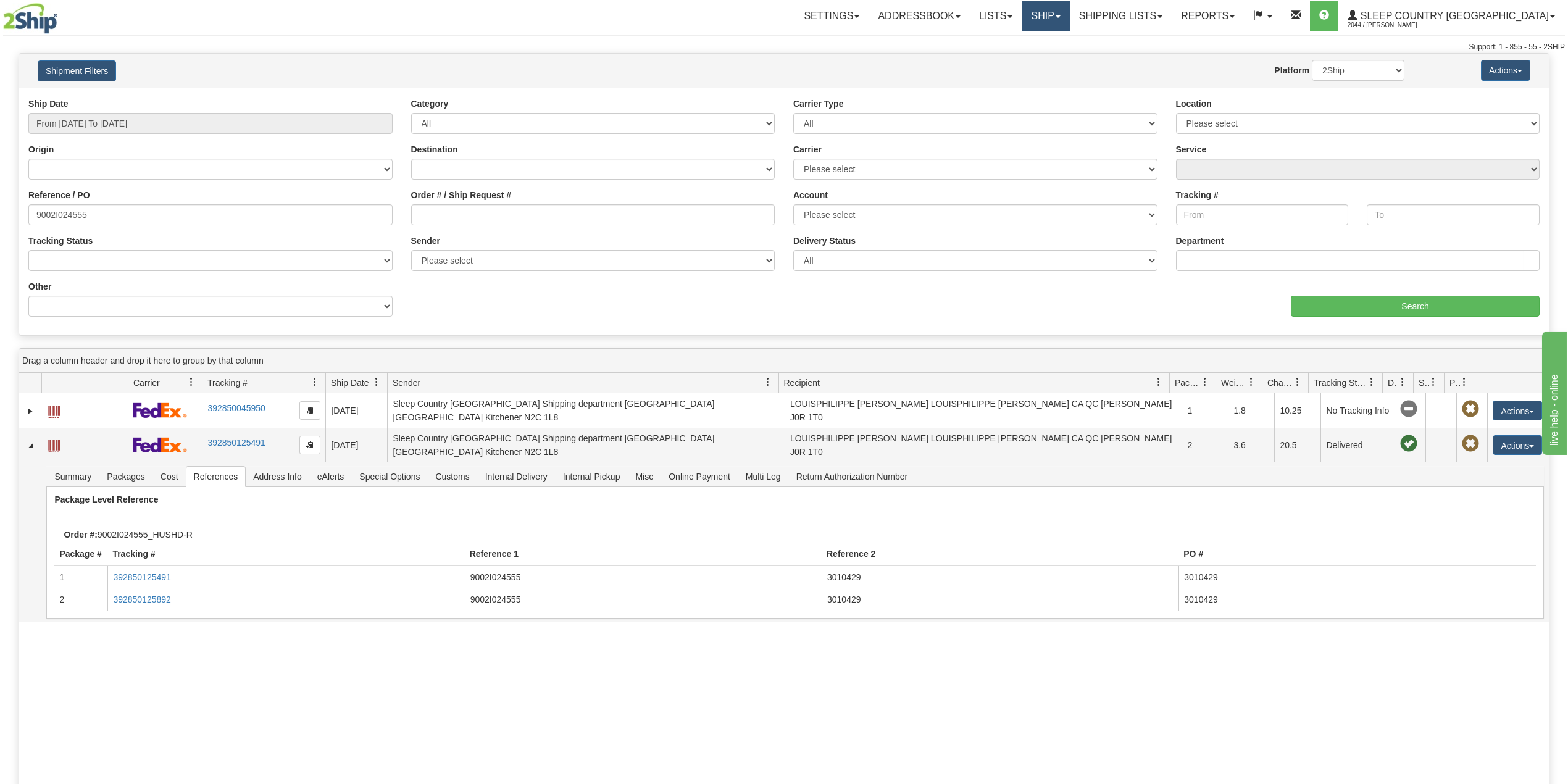
click at [1069, 23] on link "Ship" at bounding box center [1045, 16] width 47 height 31
click at [1057, 60] on span "OnHold / Order Queue" at bounding box center [1014, 59] width 87 height 10
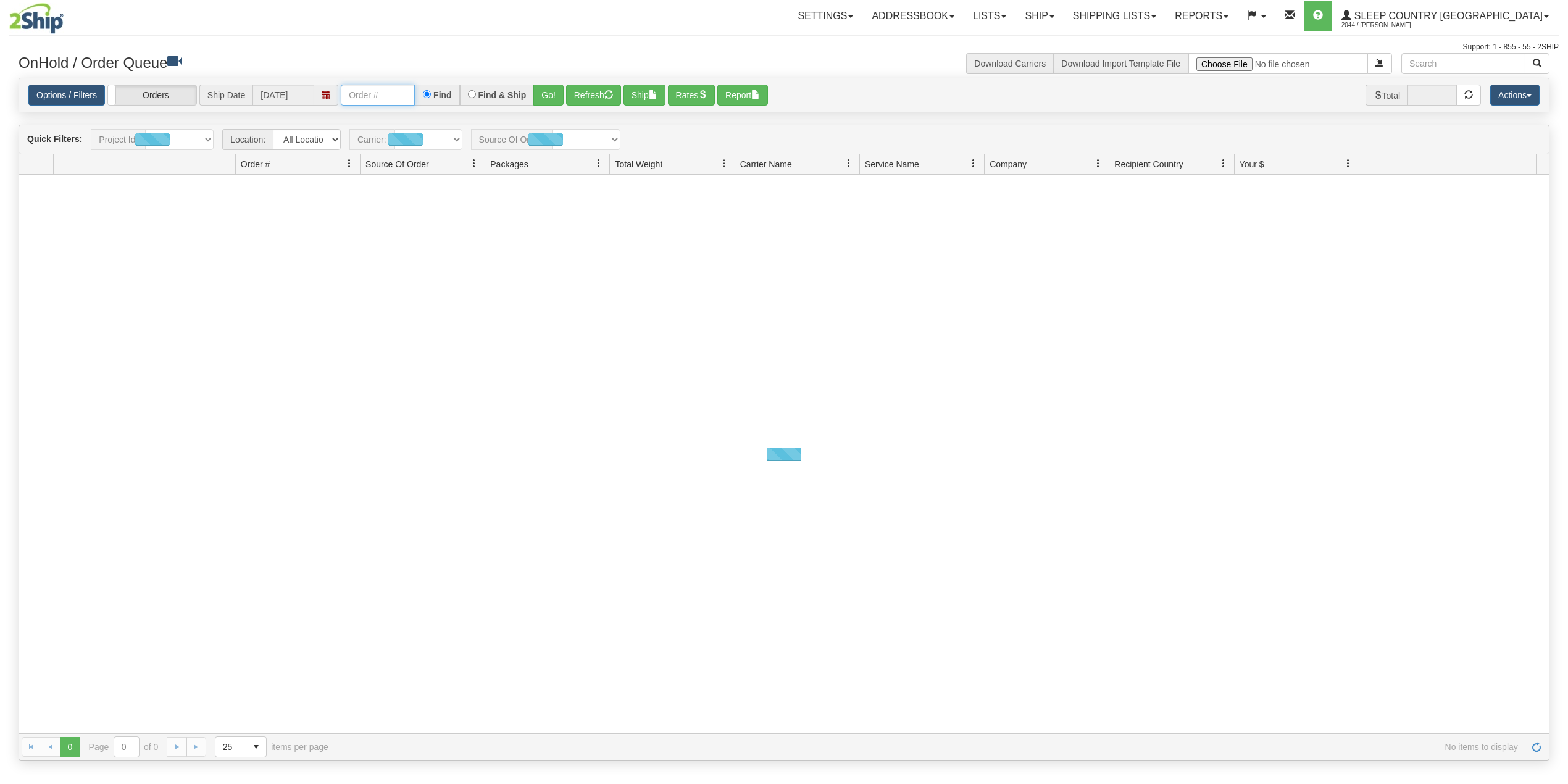
drag, startPoint x: 0, startPoint y: 0, endPoint x: 390, endPoint y: 106, distance: 404.1
click at [372, 96] on input "text" at bounding box center [377, 95] width 74 height 21
paste input "9000I124791"
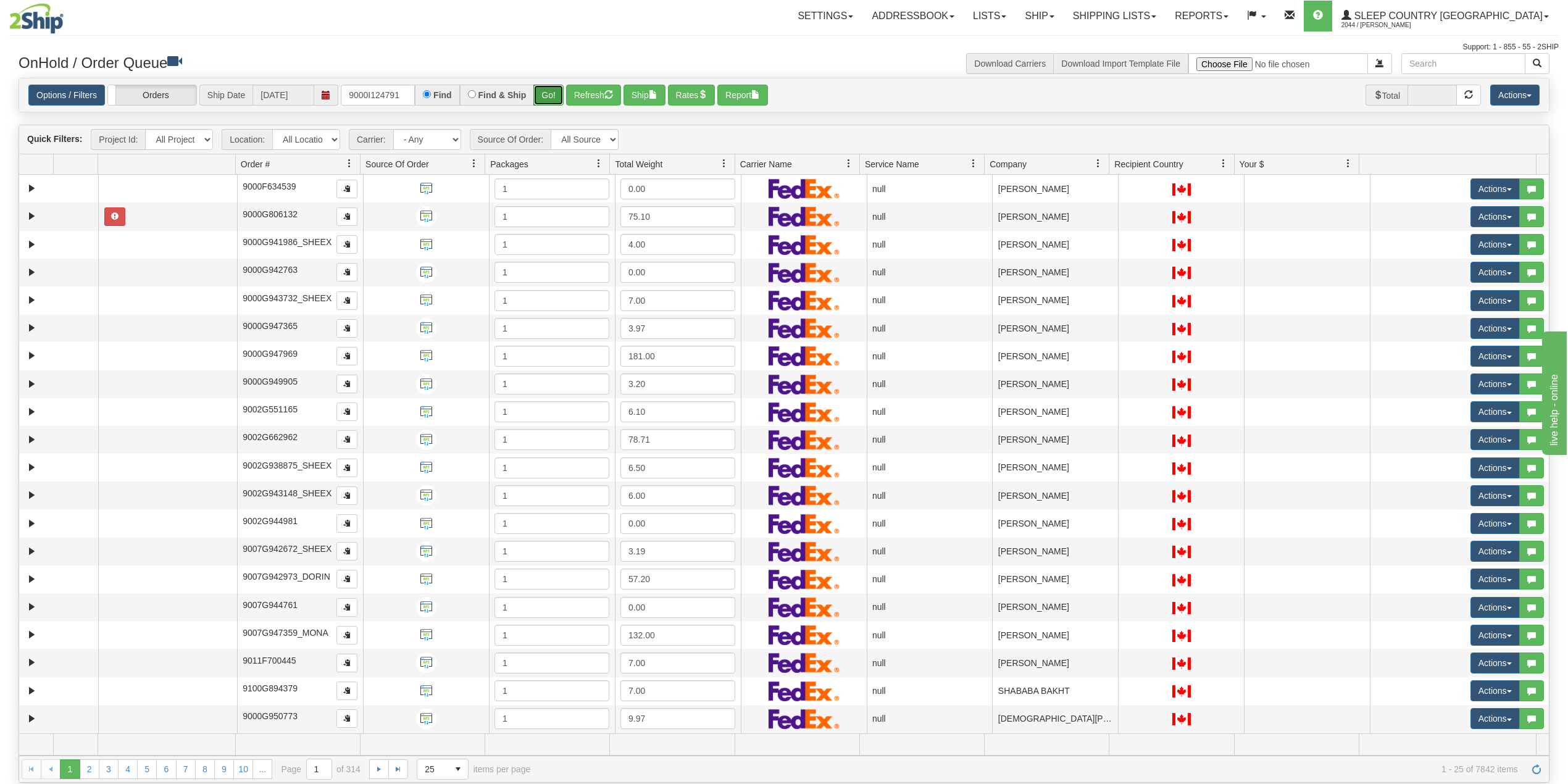
click at [552, 85] on button "Go!" at bounding box center [549, 95] width 30 height 21
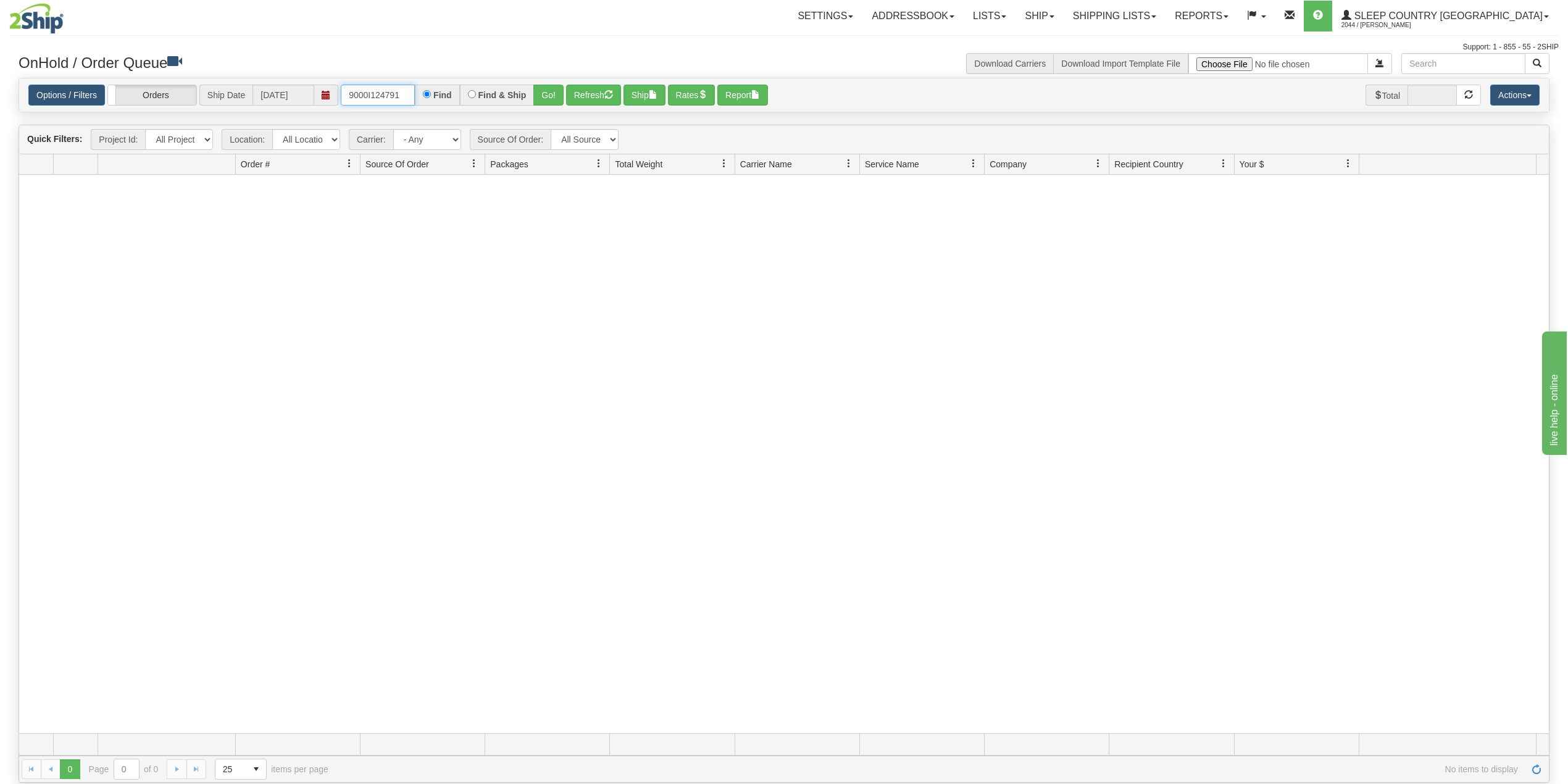
click at [383, 92] on input "9000I124791" at bounding box center [377, 95] width 74 height 21
paste input "6"
click at [547, 92] on button "Go!" at bounding box center [549, 95] width 30 height 21
click at [376, 95] on input "9000I124796" at bounding box center [377, 95] width 74 height 21
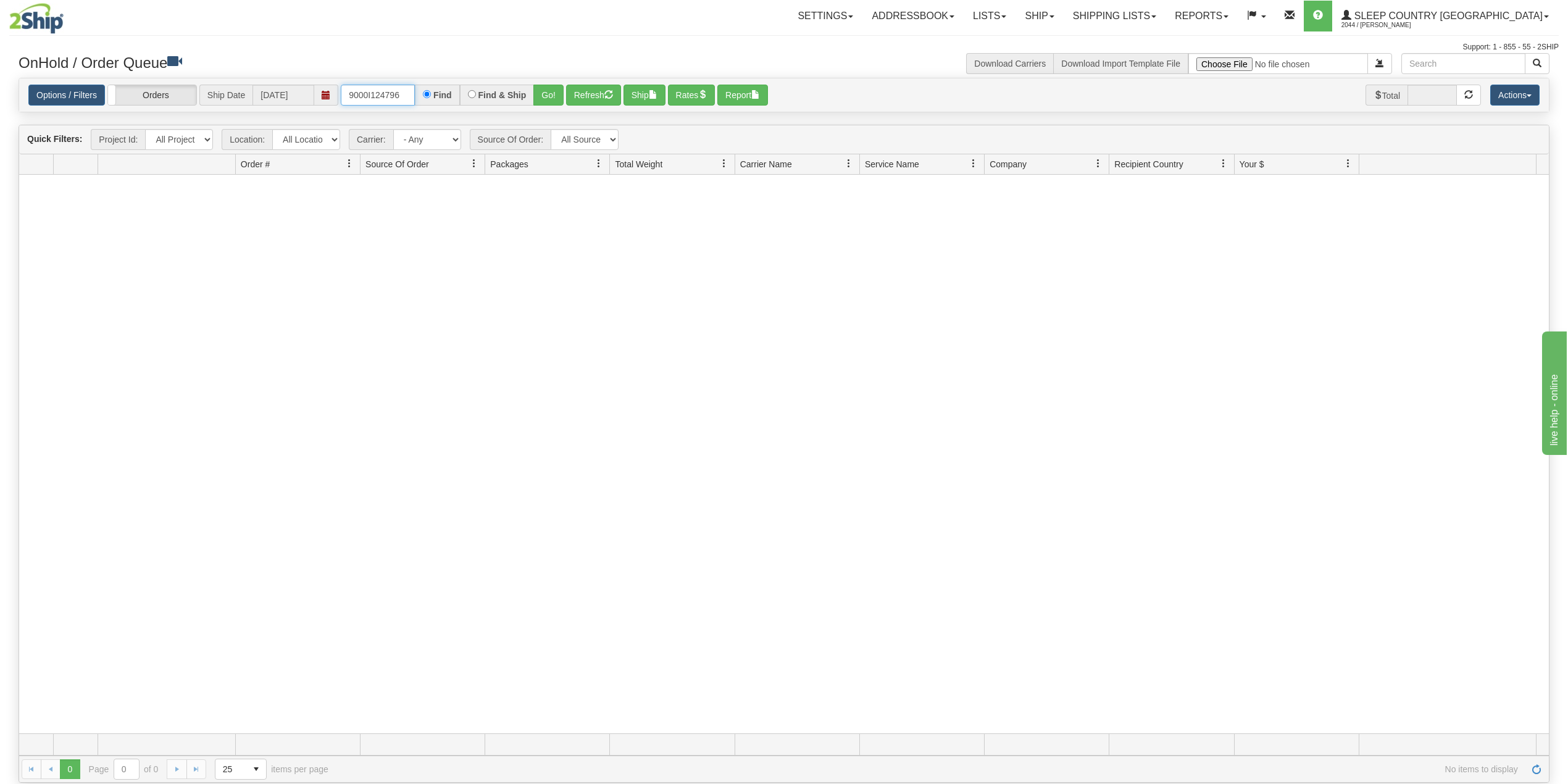
click at [376, 95] on input "9000I124796" at bounding box center [377, 95] width 74 height 21
paste input "2I122348"
click at [549, 90] on button "Go!" at bounding box center [549, 95] width 30 height 21
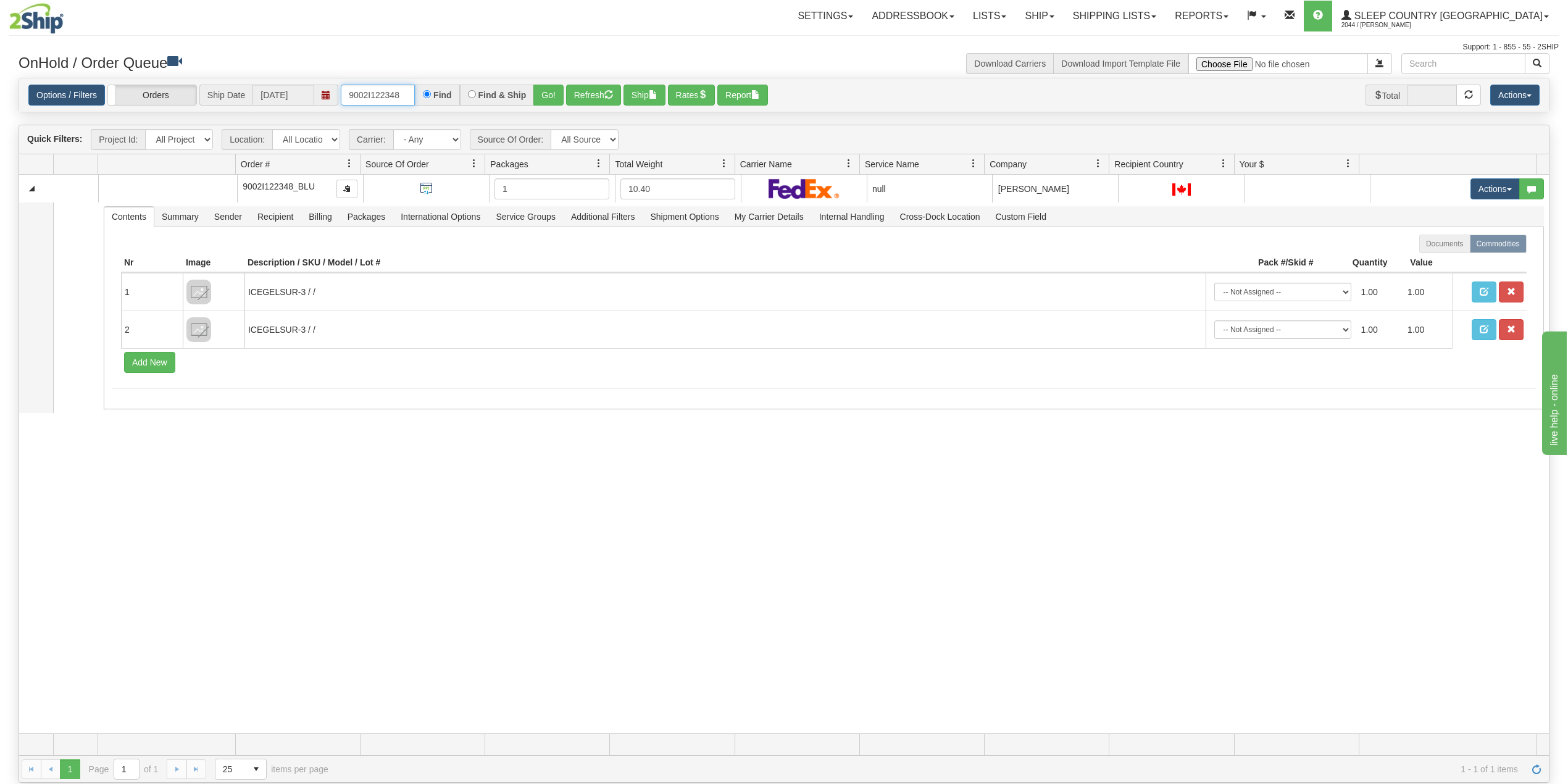
click at [383, 96] on input "9002I122348" at bounding box center [377, 95] width 74 height 21
paste input "0I120886"
click at [551, 92] on button "Go!" at bounding box center [549, 95] width 30 height 21
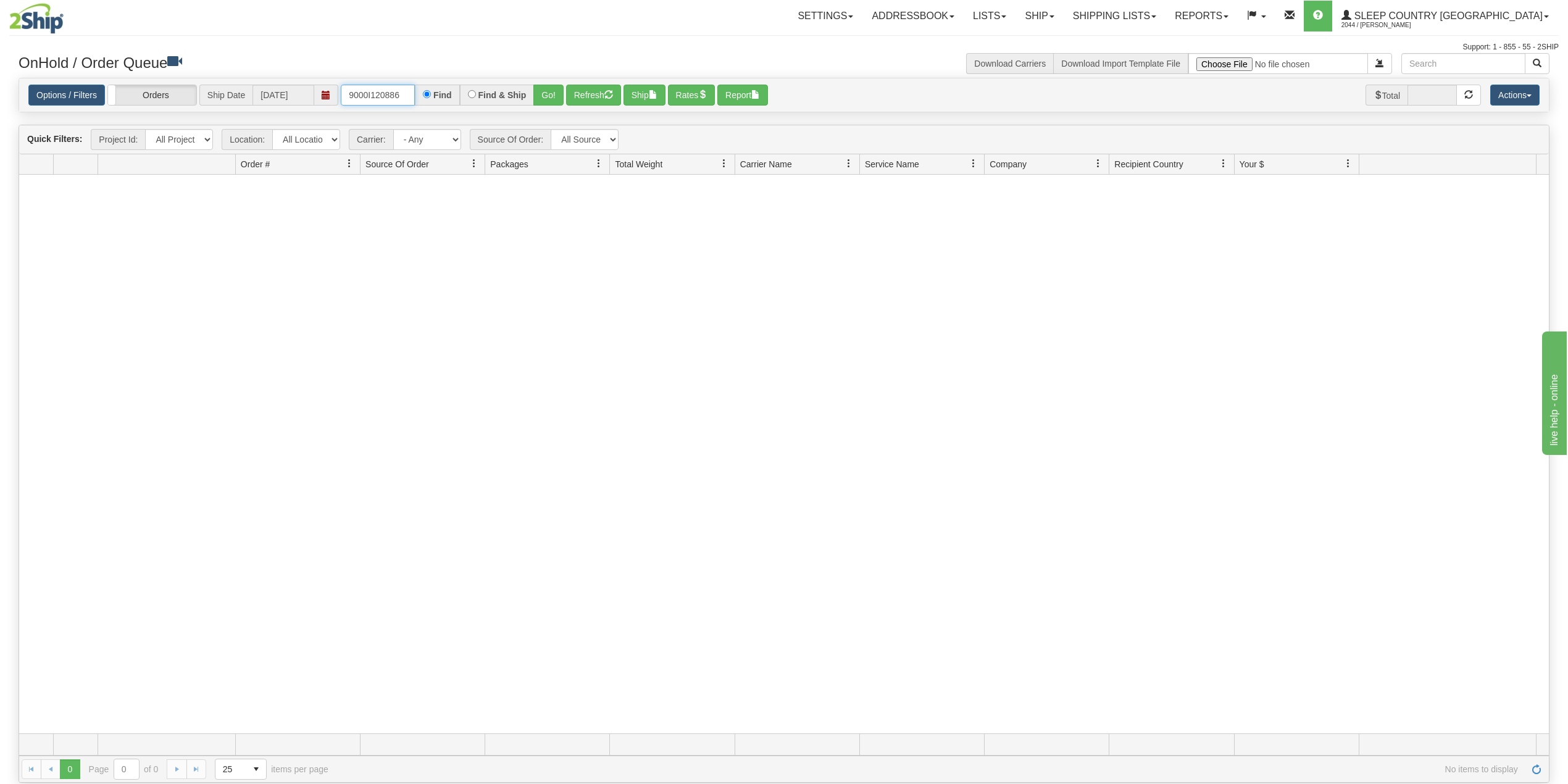
click at [386, 92] on input "9000I120886" at bounding box center [377, 95] width 74 height 21
paste input "2I11753"
click at [552, 90] on button "Go!" at bounding box center [549, 95] width 30 height 21
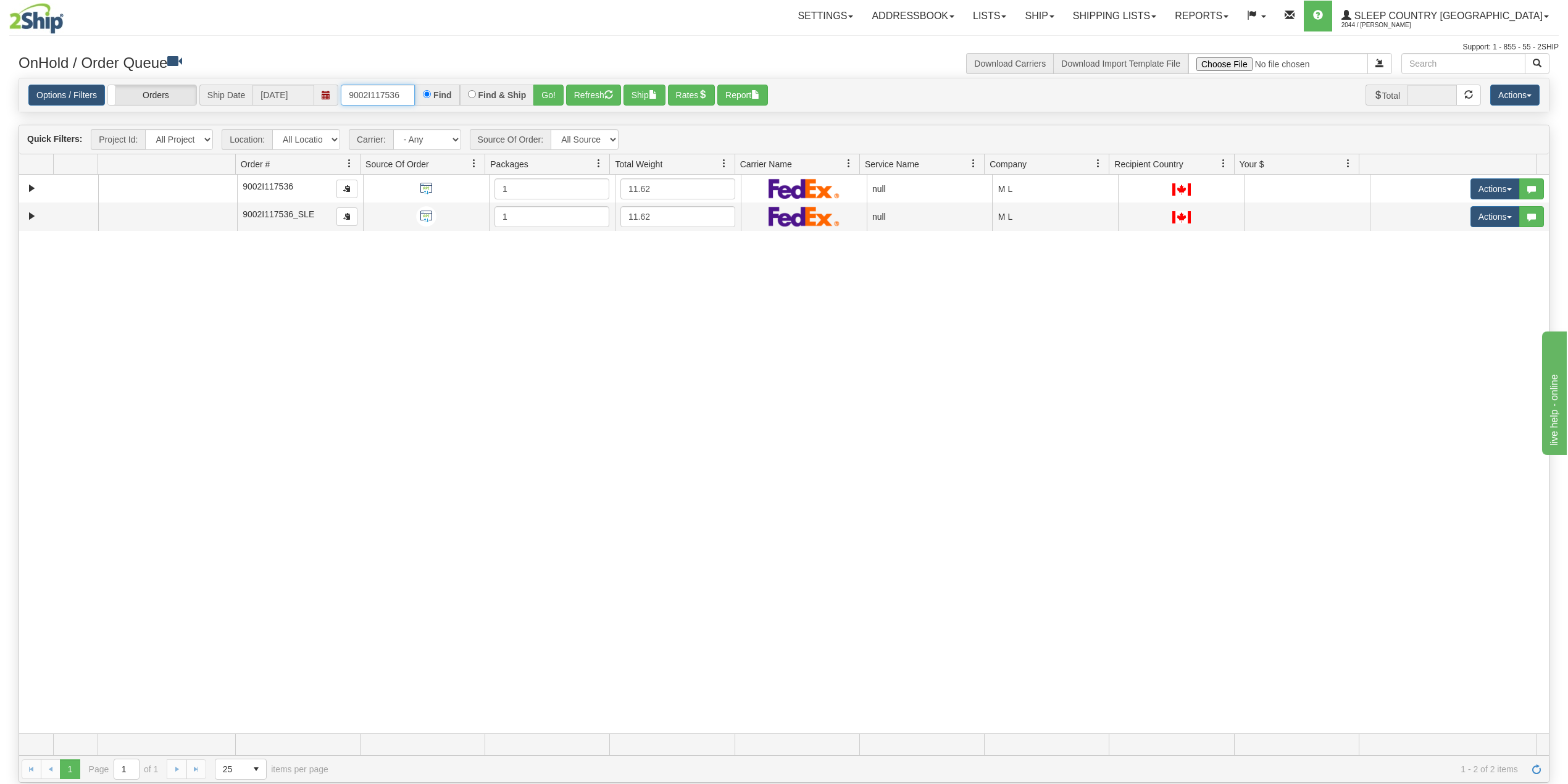
click at [377, 92] on input "9002I117536" at bounding box center [377, 95] width 74 height 21
paste input "0I119700"
click at [549, 94] on button "Go!" at bounding box center [549, 95] width 30 height 21
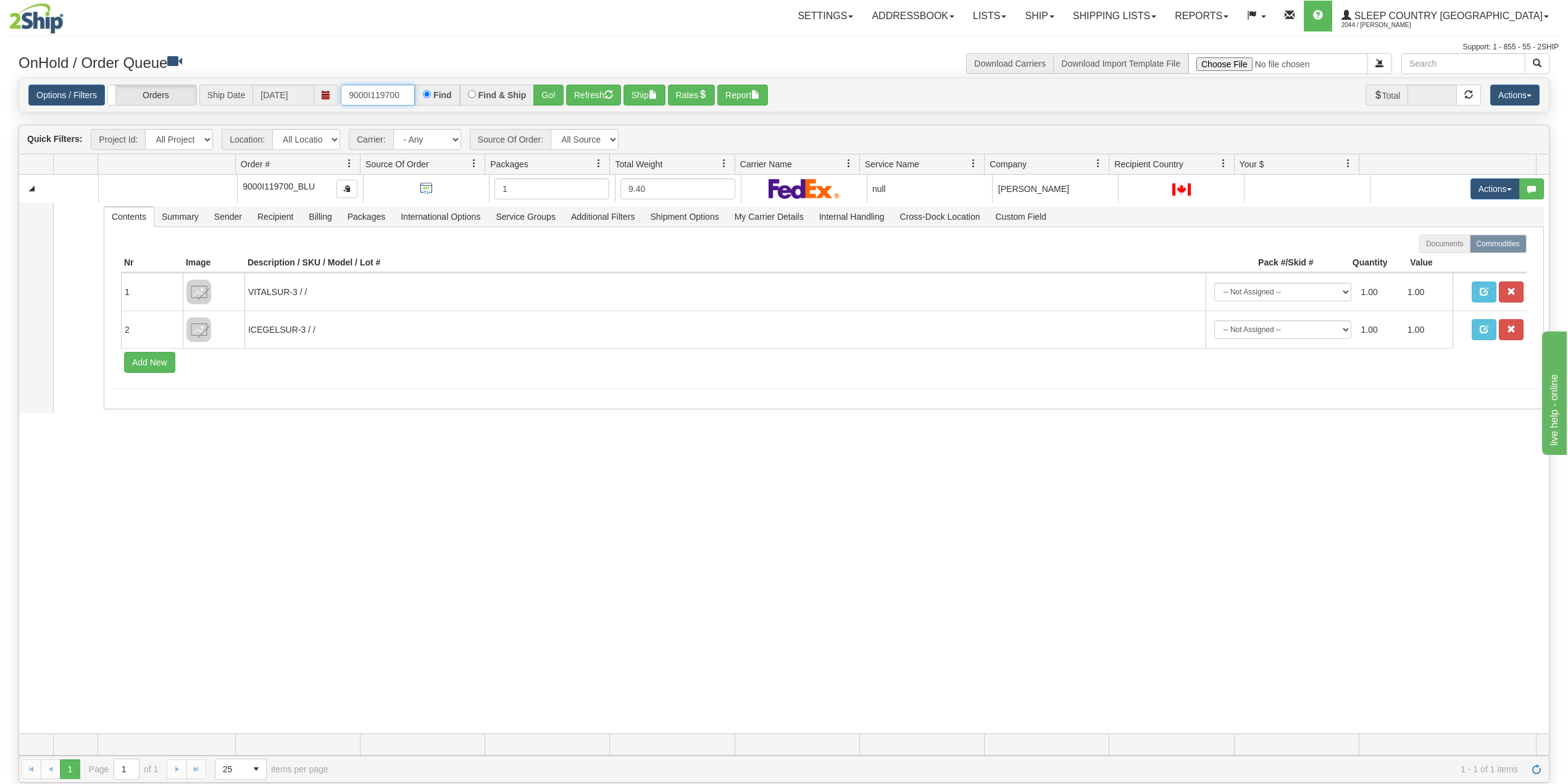
click at [377, 96] on input "9000I119700" at bounding box center [377, 95] width 74 height 21
paste input "31058"
click at [544, 97] on button "Go!" at bounding box center [549, 95] width 30 height 21
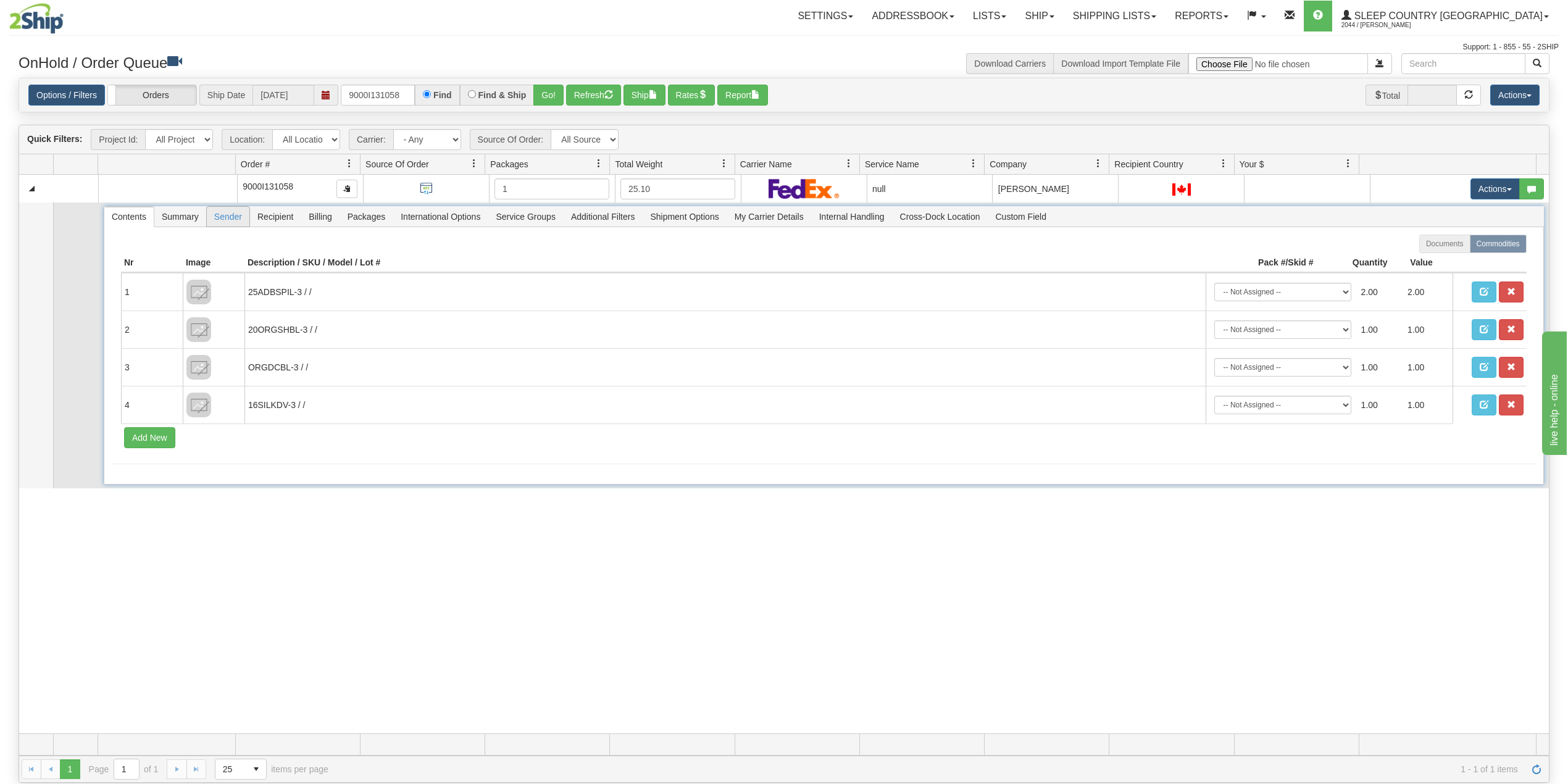
click at [234, 223] on span "Sender" at bounding box center [228, 217] width 42 height 20
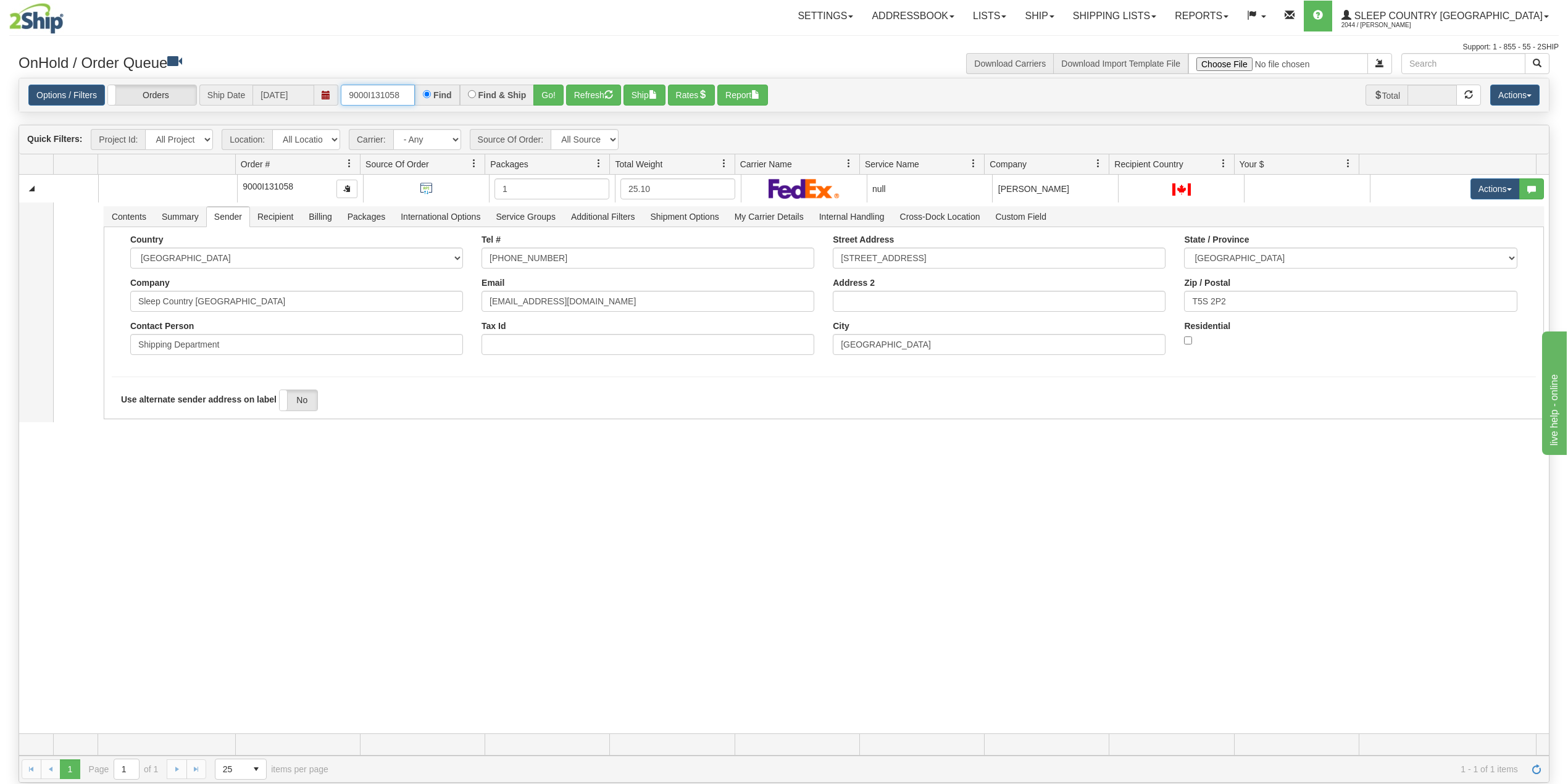
click at [353, 92] on input "9000I131058" at bounding box center [377, 95] width 74 height 21
click at [354, 94] on input "9000I131058" at bounding box center [377, 95] width 74 height 21
paste input "053896"
click at [547, 97] on button "Go!" at bounding box center [549, 95] width 30 height 21
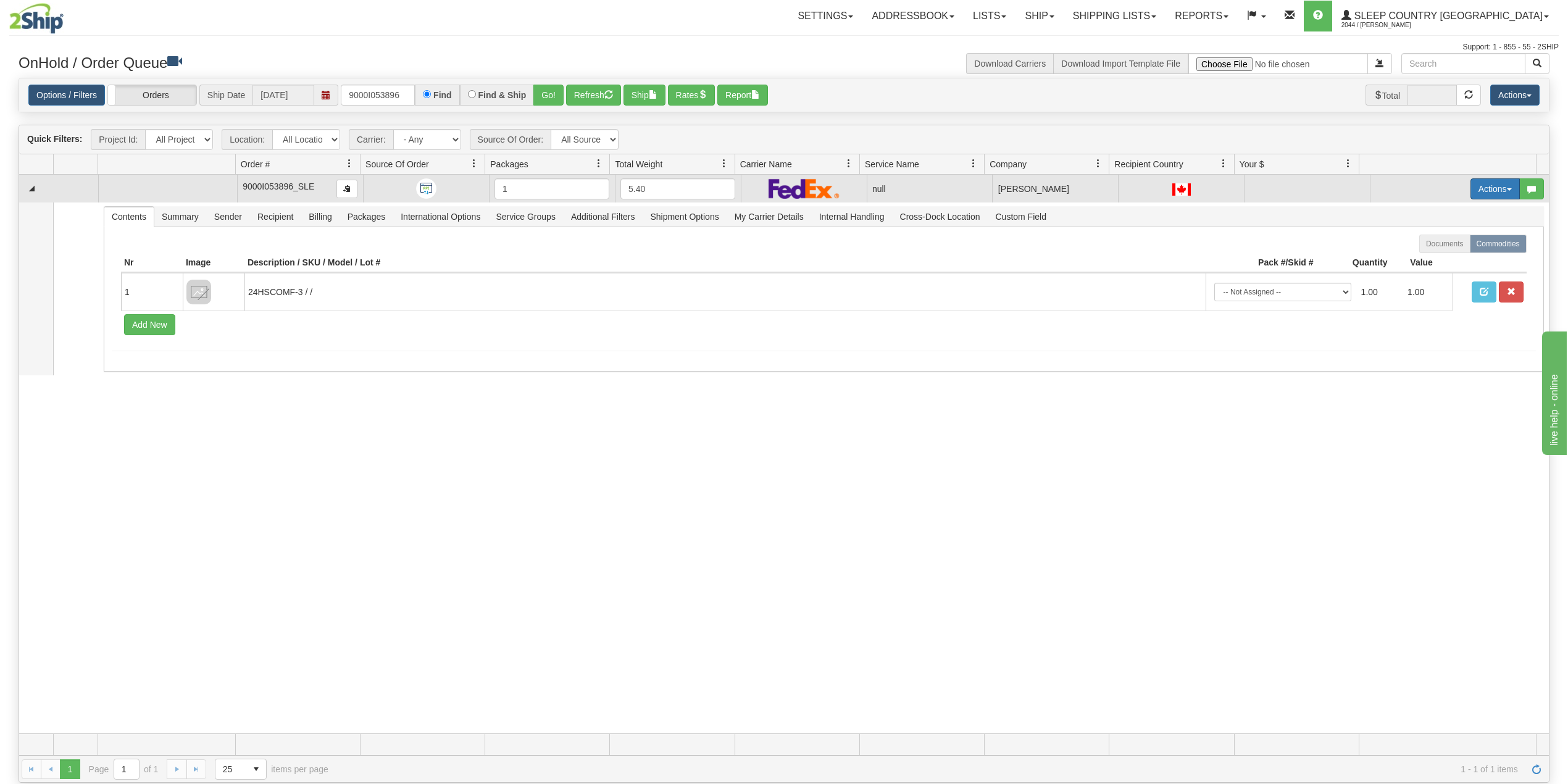
click at [1477, 195] on button "Actions" at bounding box center [1495, 188] width 49 height 21
click at [1428, 278] on span "Delete" at bounding box center [1441, 277] width 34 height 10
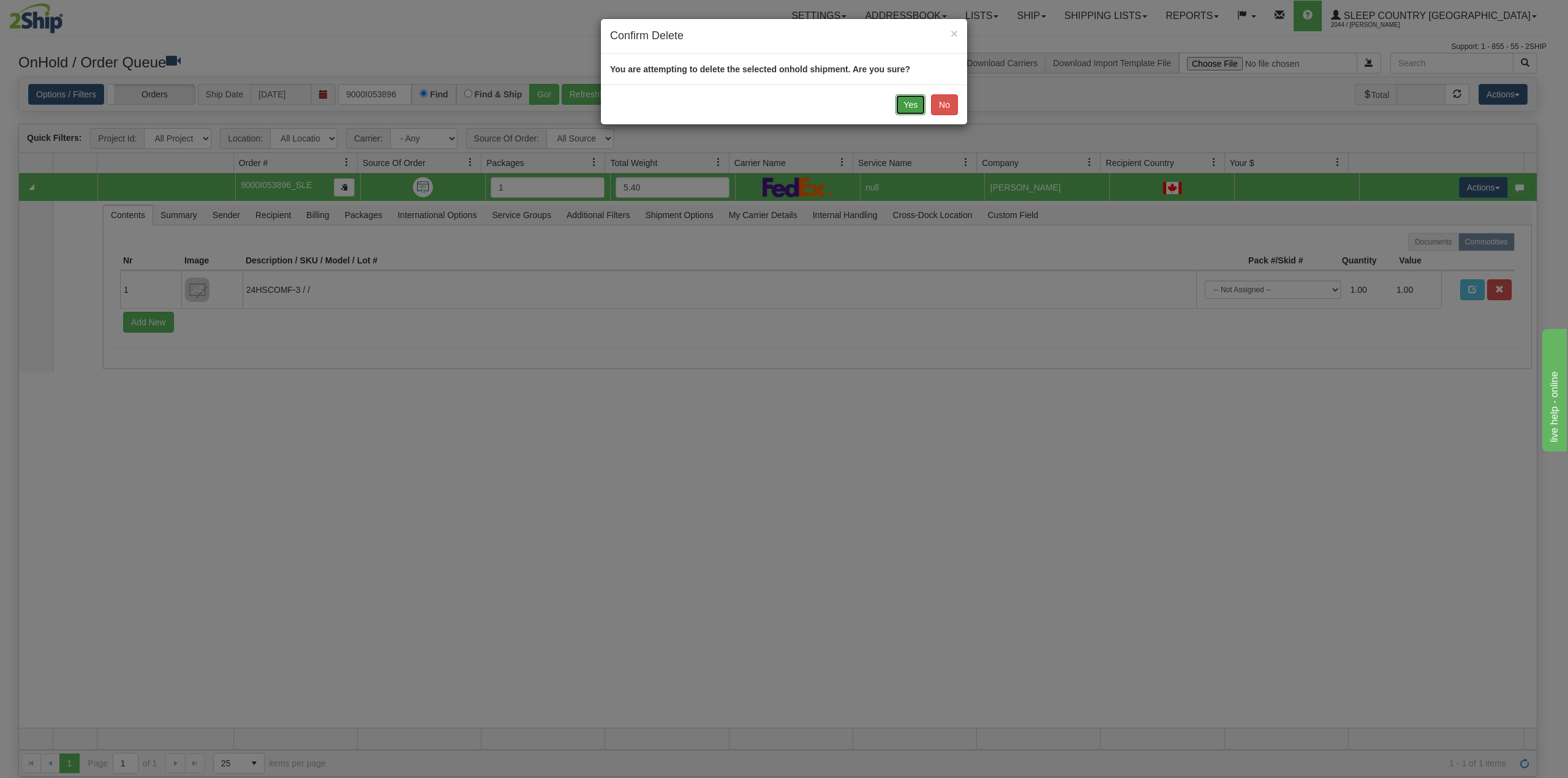
click at [903, 101] on button "Yes" at bounding box center [911, 105] width 30 height 21
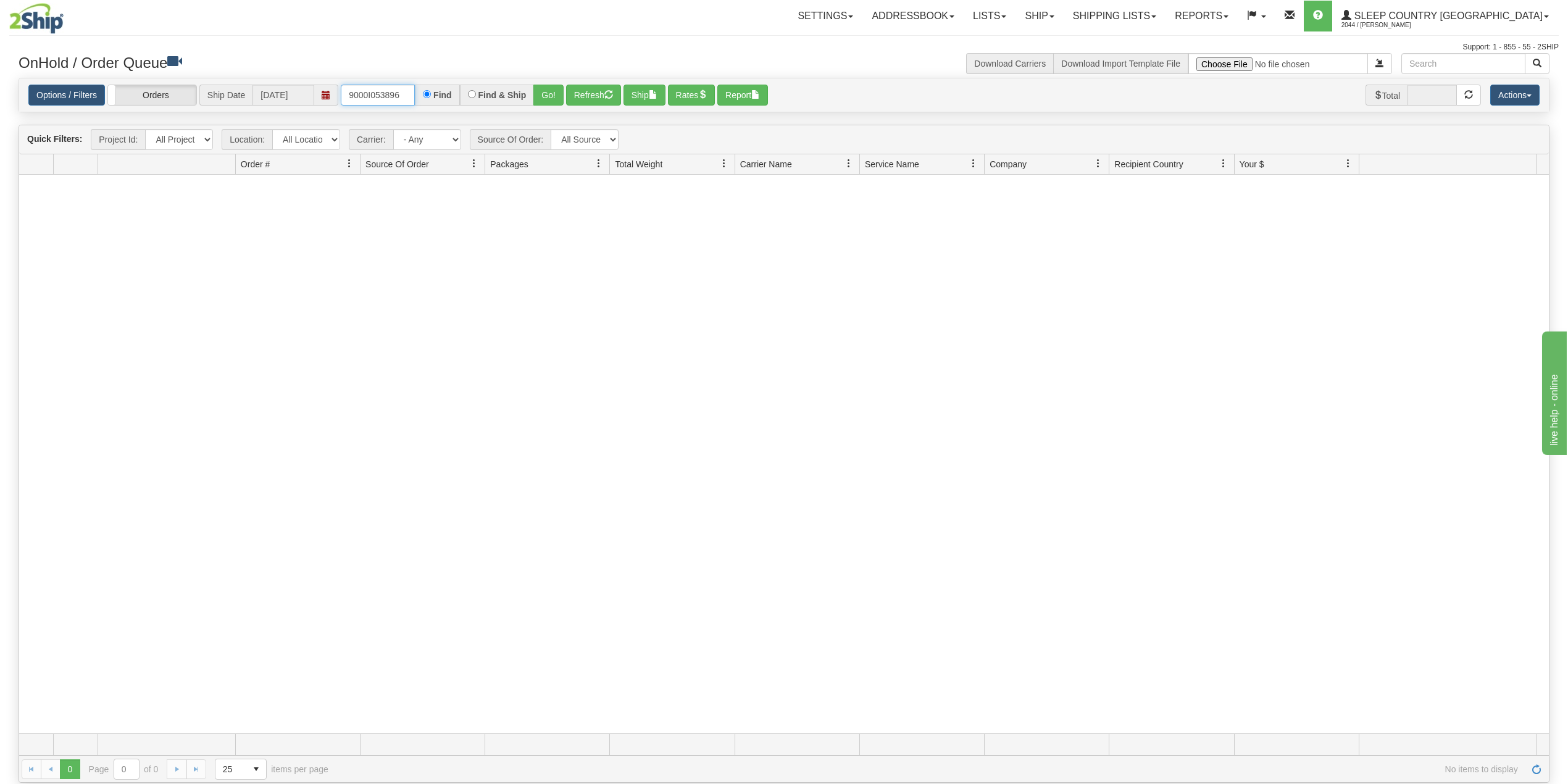
click at [372, 101] on input "9000I053896" at bounding box center [377, 95] width 74 height 21
click at [406, 95] on input "9000I053896" at bounding box center [377, 95] width 74 height 21
click at [377, 95] on input "9000I053896" at bounding box center [377, 95] width 74 height 21
click at [377, 97] on input "9000I053896" at bounding box center [377, 95] width 74 height 21
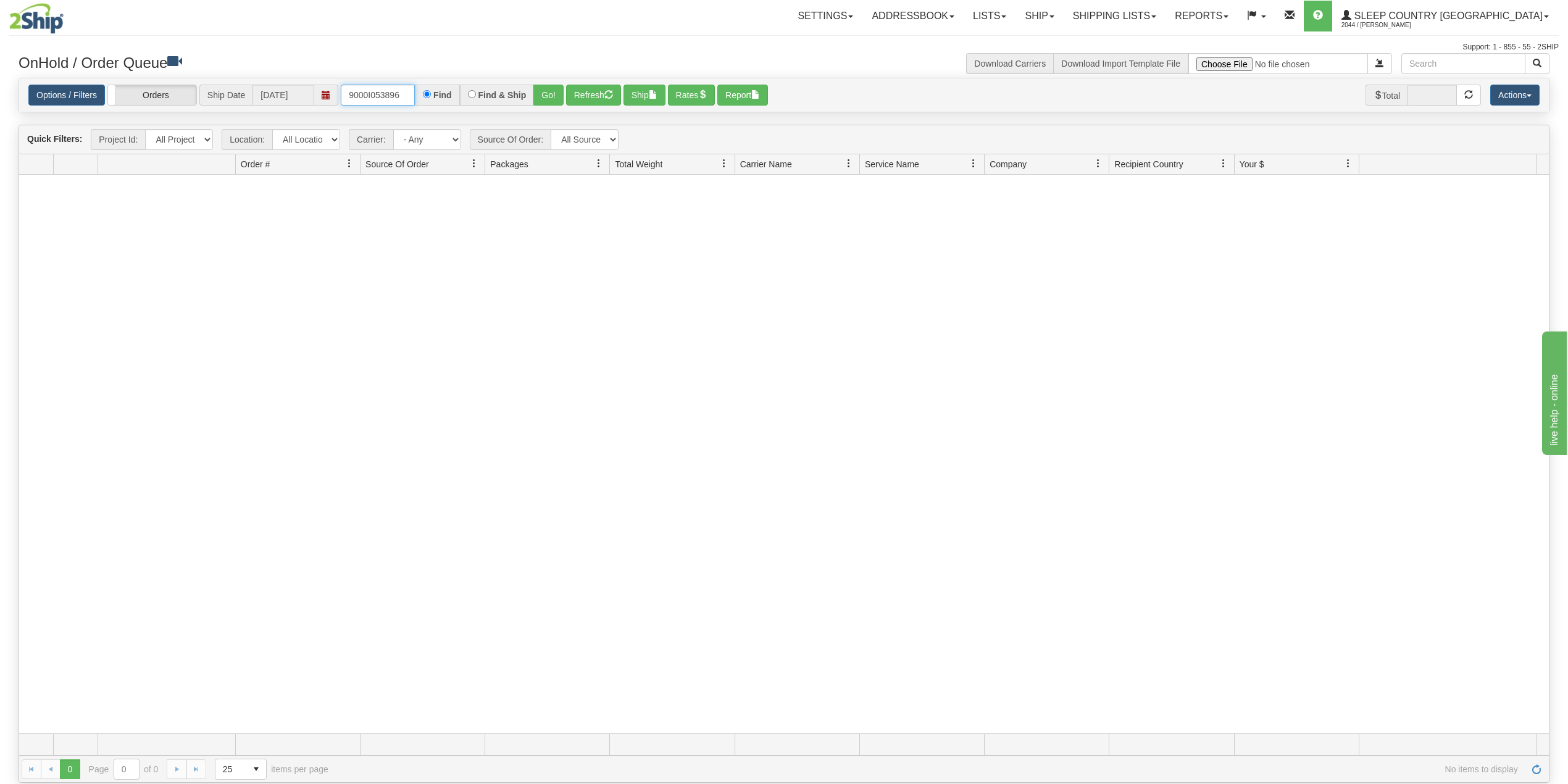
paste input "141518"
type input "9000I141518"
click at [547, 94] on button "Go!" at bounding box center [549, 95] width 30 height 21
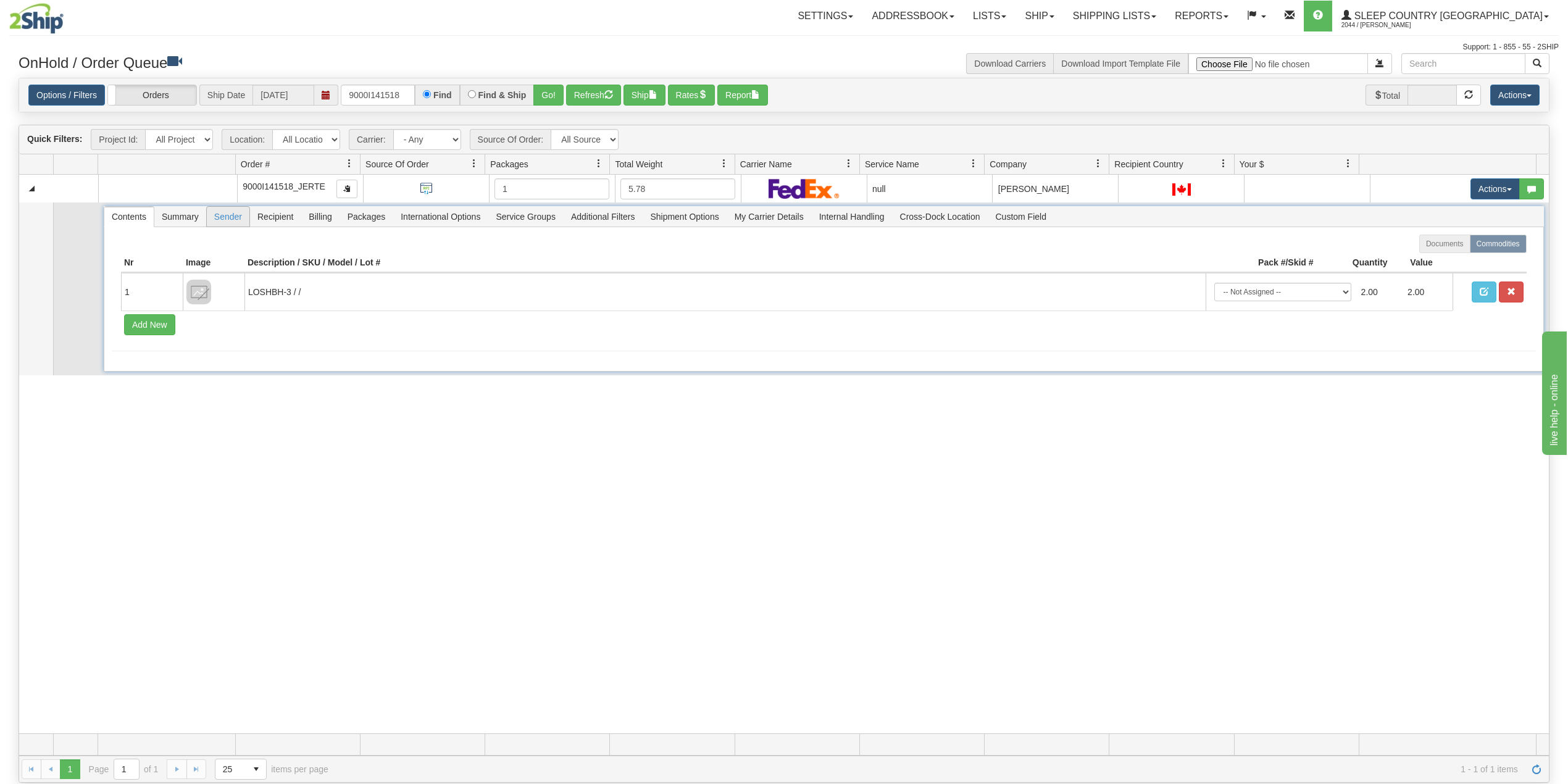
click at [234, 218] on span "Sender" at bounding box center [228, 217] width 42 height 20
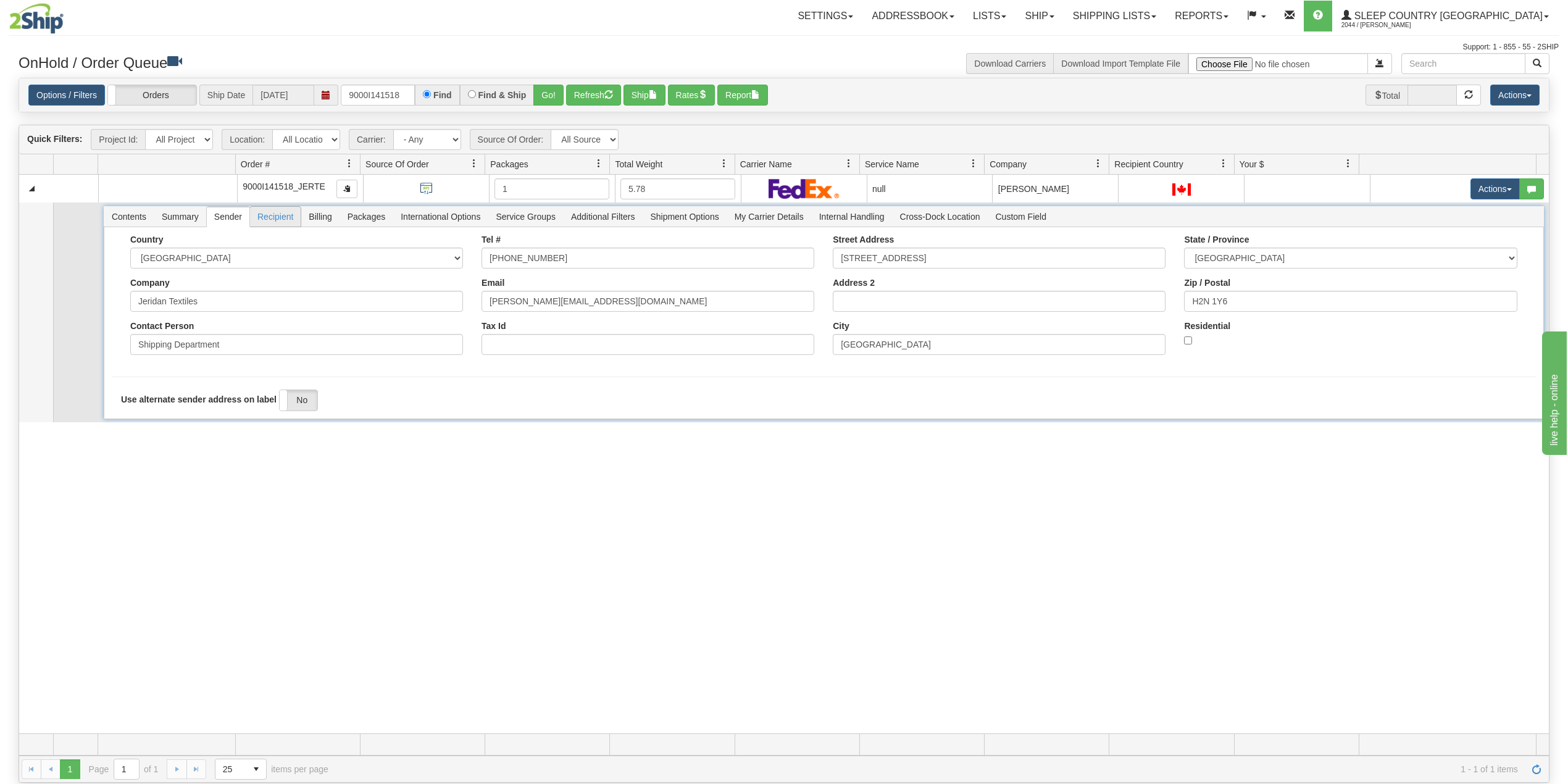
click at [275, 223] on span "Recipient" at bounding box center [275, 217] width 51 height 20
